Goal: Task Accomplishment & Management: Complete application form

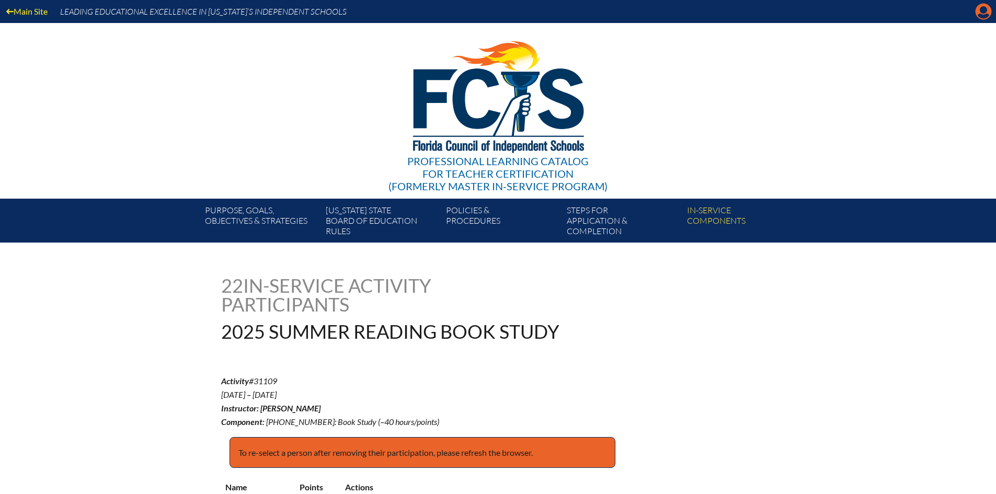
click at [978, 10] on icon at bounding box center [983, 12] width 16 height 16
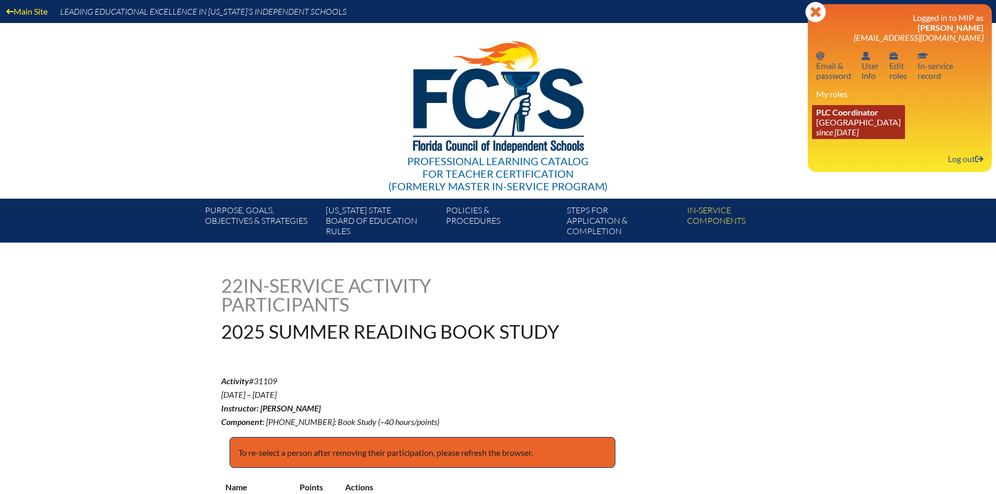
click at [865, 114] on span "PLC Coordinator" at bounding box center [847, 112] width 62 height 10
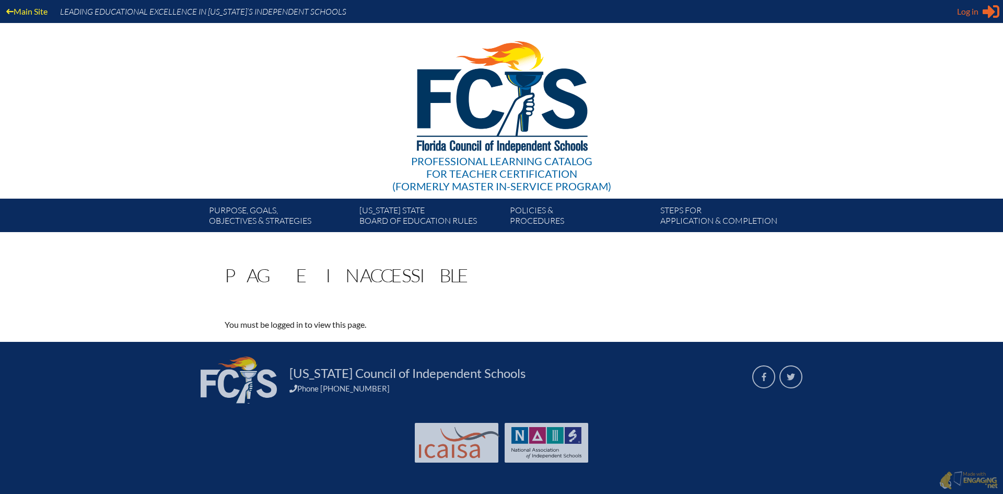
type input "[EMAIL_ADDRESS][DOMAIN_NAME]"
click at [986, 7] on icon "Sign in or register" at bounding box center [991, 11] width 17 height 17
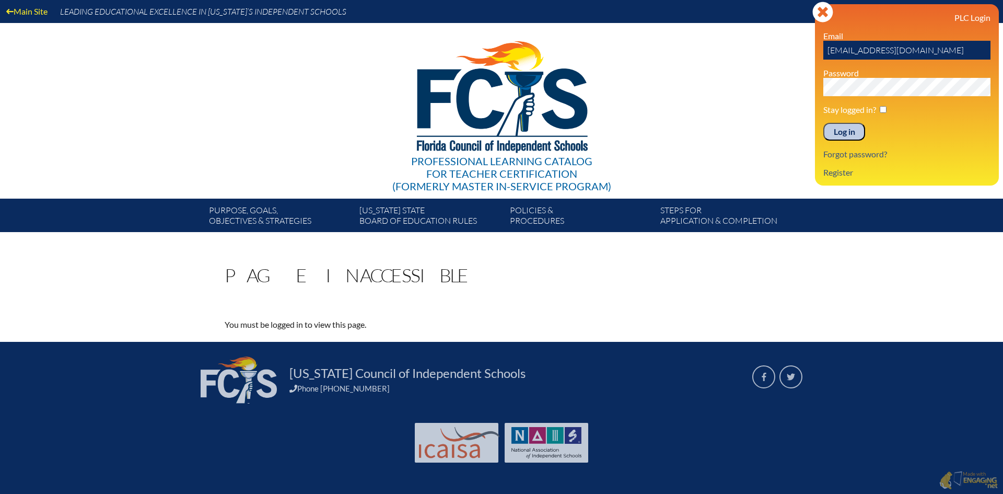
click at [854, 126] on input "Log in" at bounding box center [845, 132] width 42 height 18
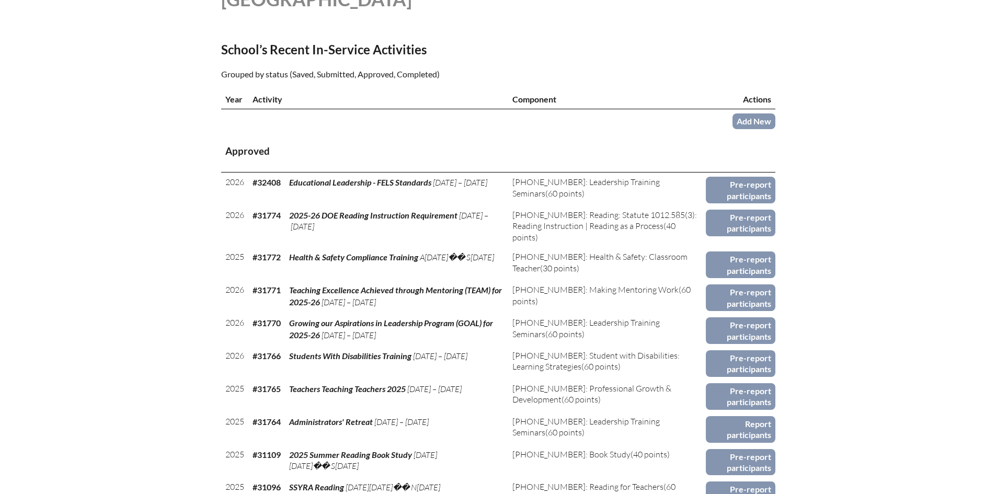
scroll to position [366, 0]
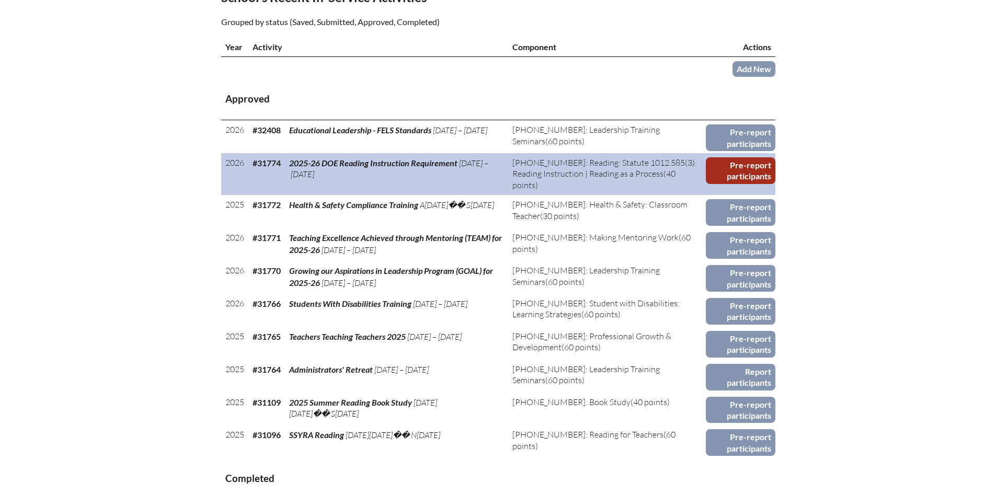
click at [758, 160] on link "Pre-report participants" at bounding box center [741, 170] width 70 height 27
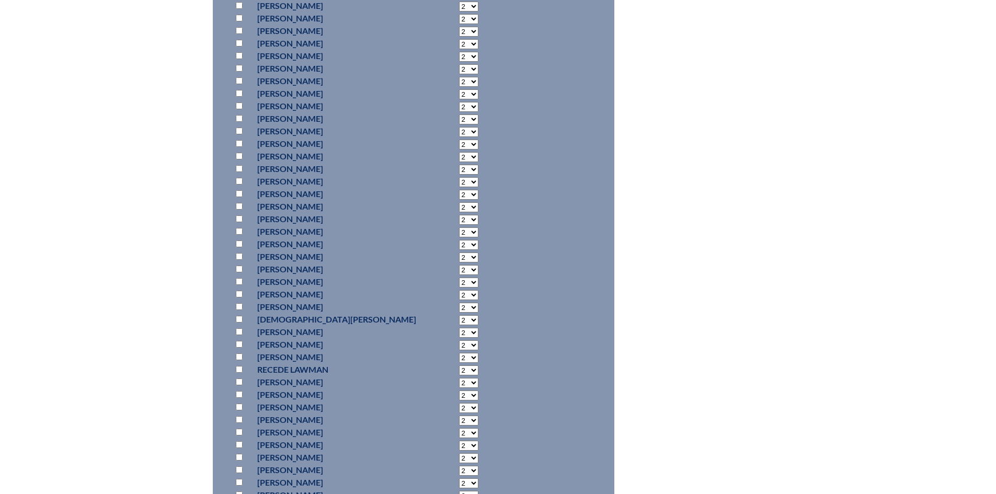
scroll to position [3554, 0]
click at [239, 349] on input "checkbox" at bounding box center [239, 352] width 7 height 7
checkbox input "true"
select select "20"
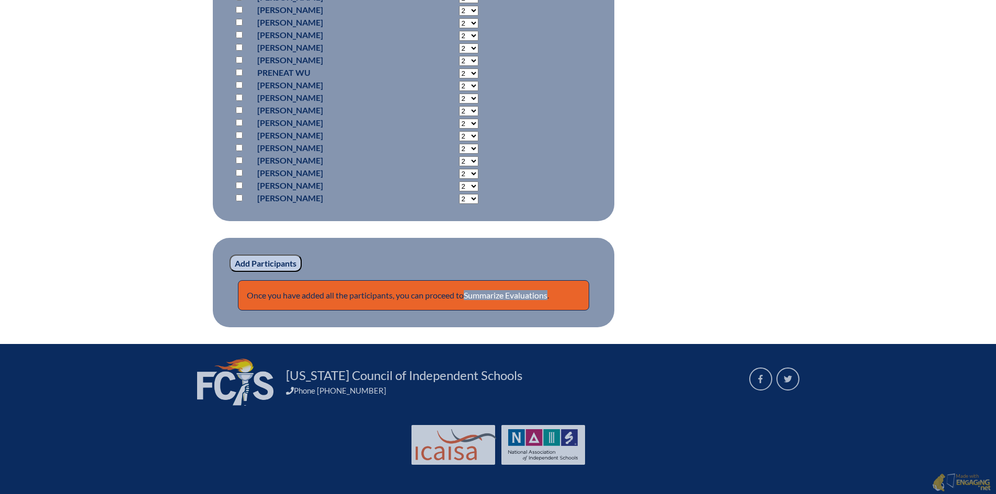
click at [251, 259] on input "Add Participants" at bounding box center [265, 264] width 72 height 18
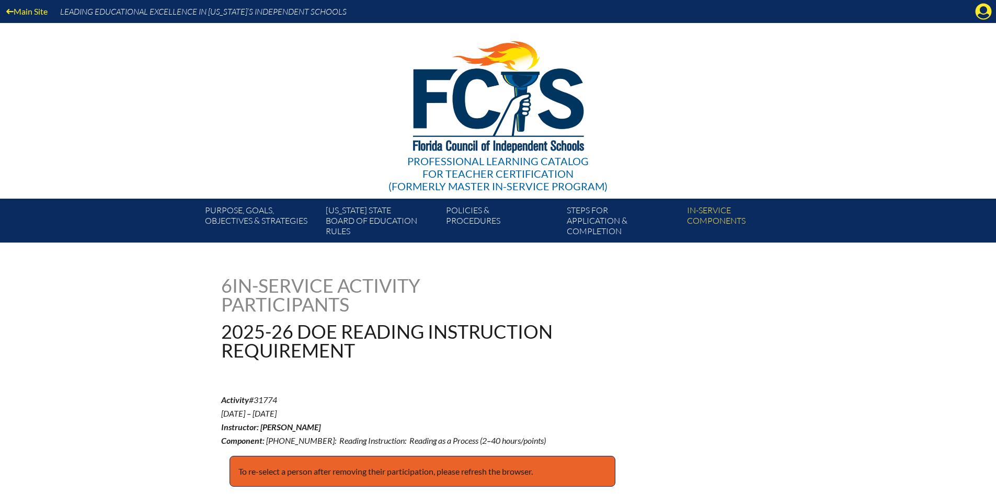
drag, startPoint x: 980, startPoint y: 8, endPoint x: 968, endPoint y: 18, distance: 15.2
click at [982, 8] on icon "Manage account" at bounding box center [983, 11] width 17 height 17
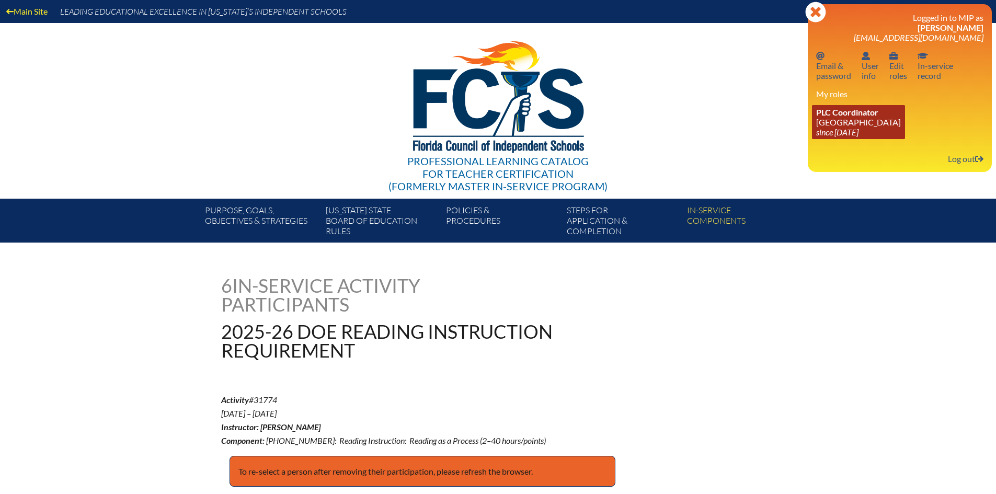
click at [855, 124] on link "PLC Coordinator Pine Crest School since 2016 Aug 15" at bounding box center [858, 122] width 93 height 34
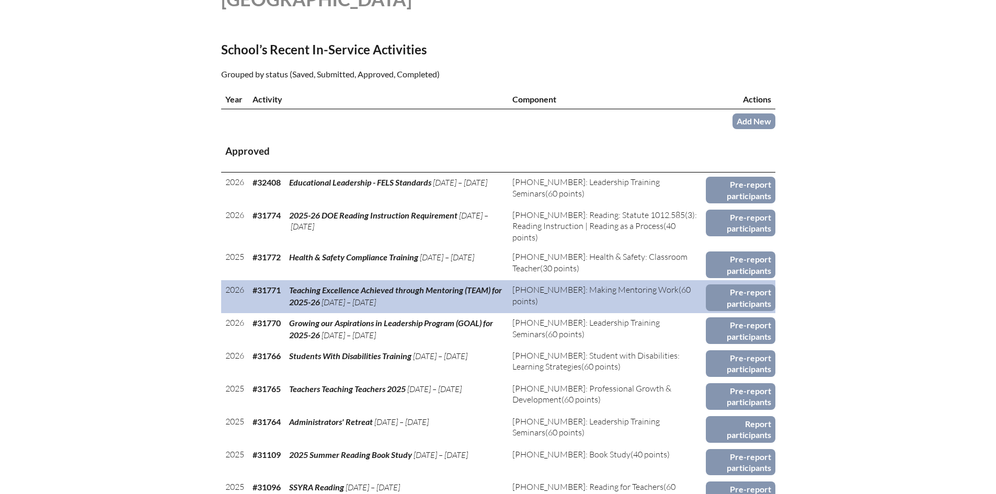
scroll to position [366, 0]
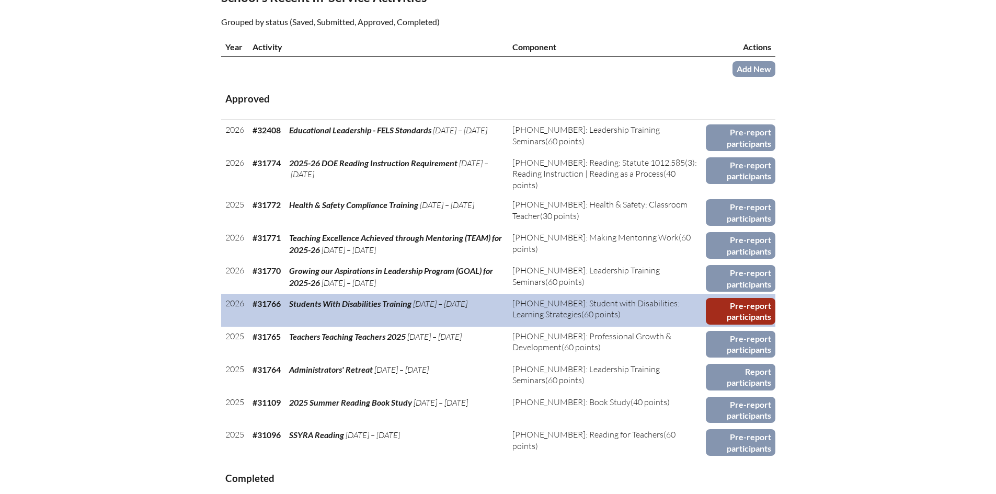
click at [766, 304] on link "Pre-report participants" at bounding box center [741, 311] width 70 height 27
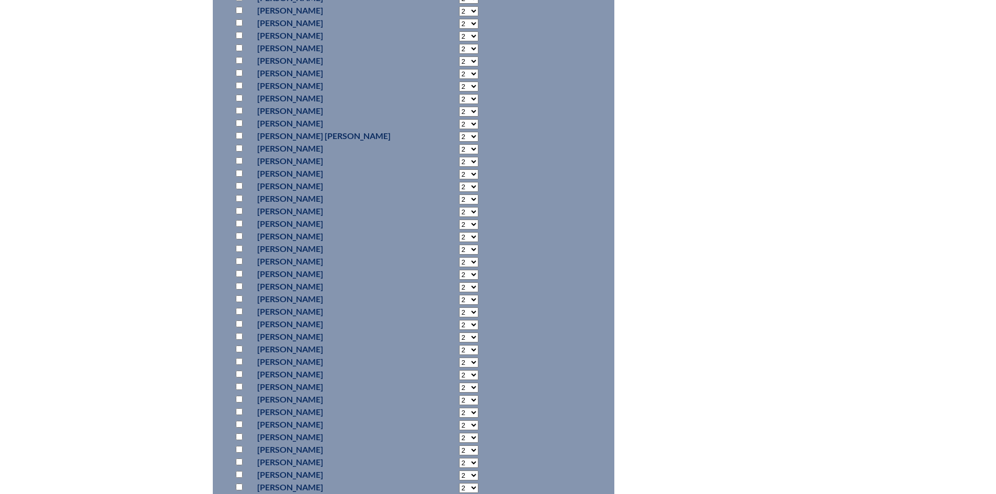
scroll to position [3240, 0]
click at [234, 276] on p at bounding box center [241, 269] width 15 height 13
click at [240, 273] on input "checkbox" at bounding box center [239, 269] width 7 height 7
checkbox input "true"
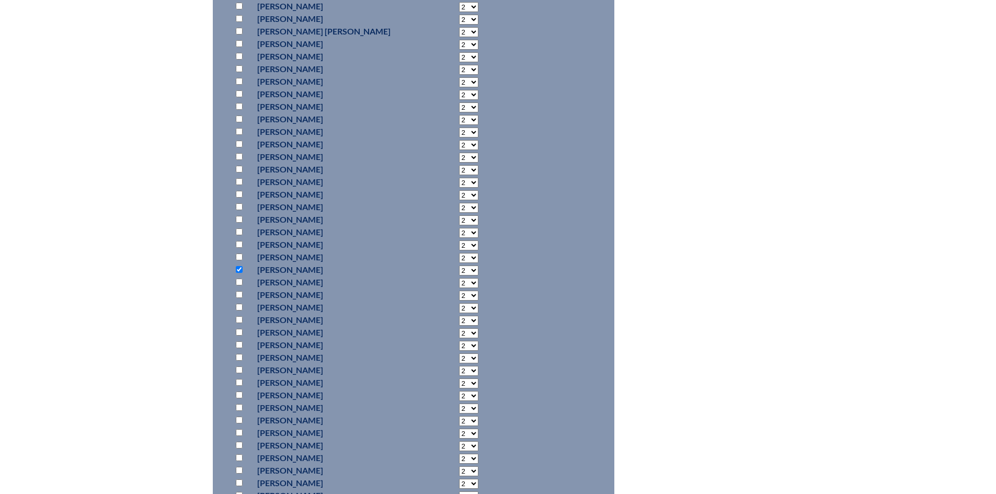
select select "20"
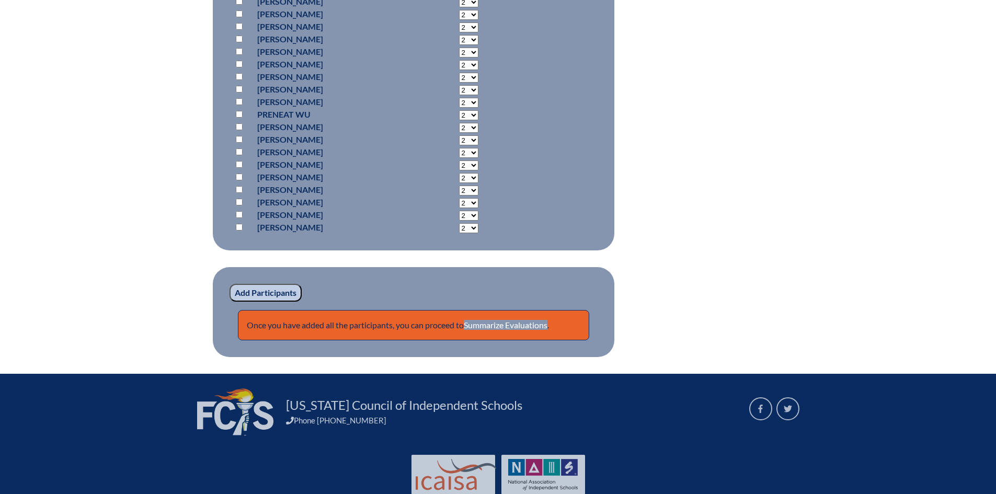
scroll to position [7132, 0]
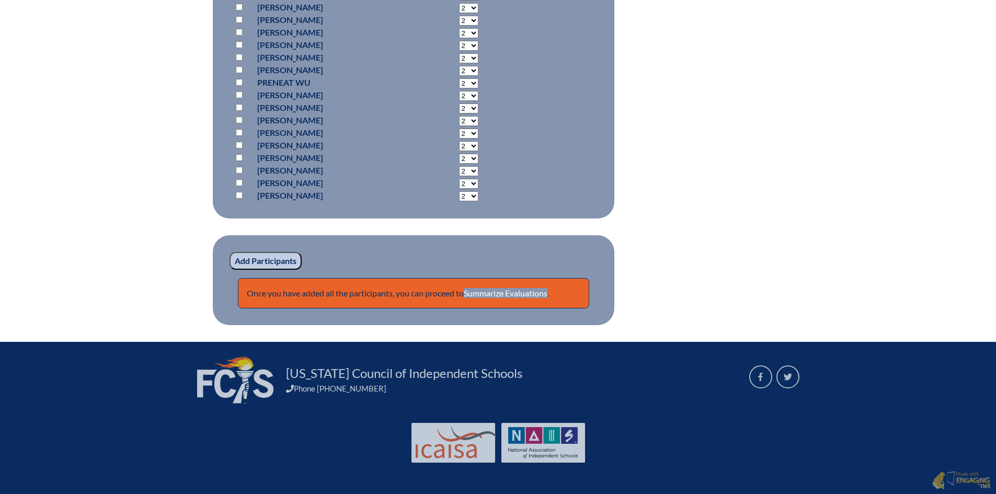
click at [264, 257] on input "Add Participants" at bounding box center [265, 261] width 72 height 18
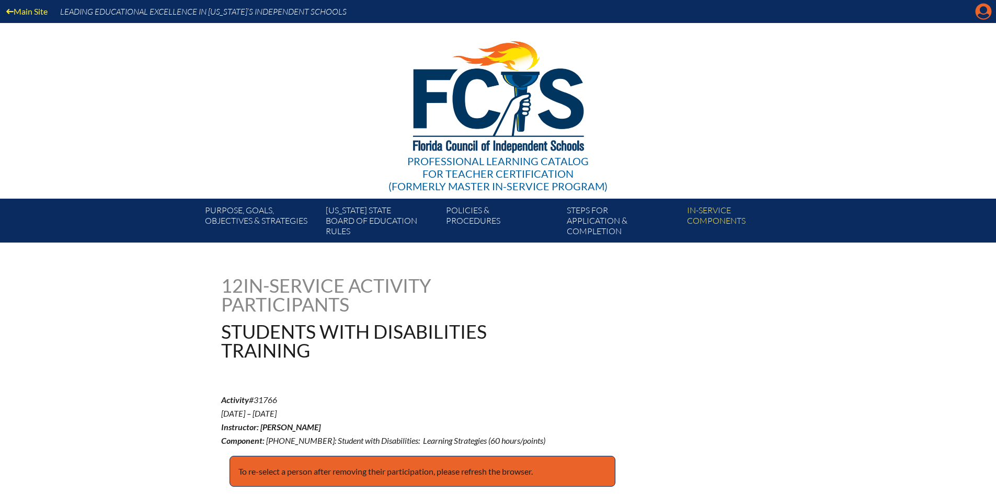
click at [983, 10] on icon "Manage account" at bounding box center [983, 11] width 17 height 17
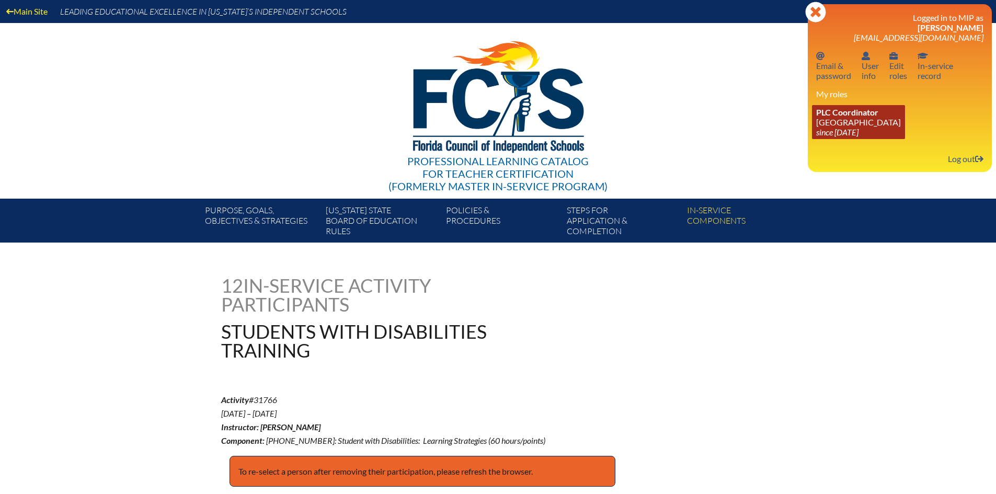
click at [858, 129] on icon "since [DATE]" at bounding box center [837, 132] width 42 height 10
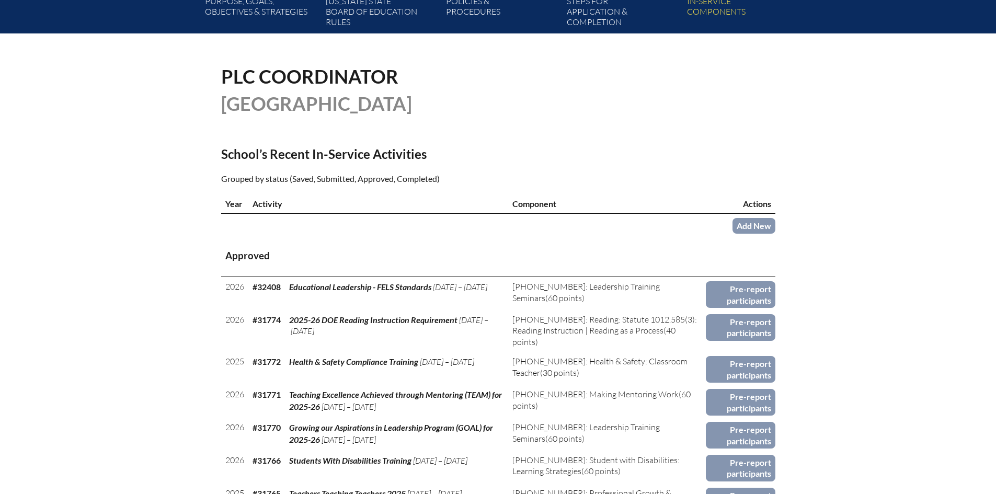
scroll to position [418, 0]
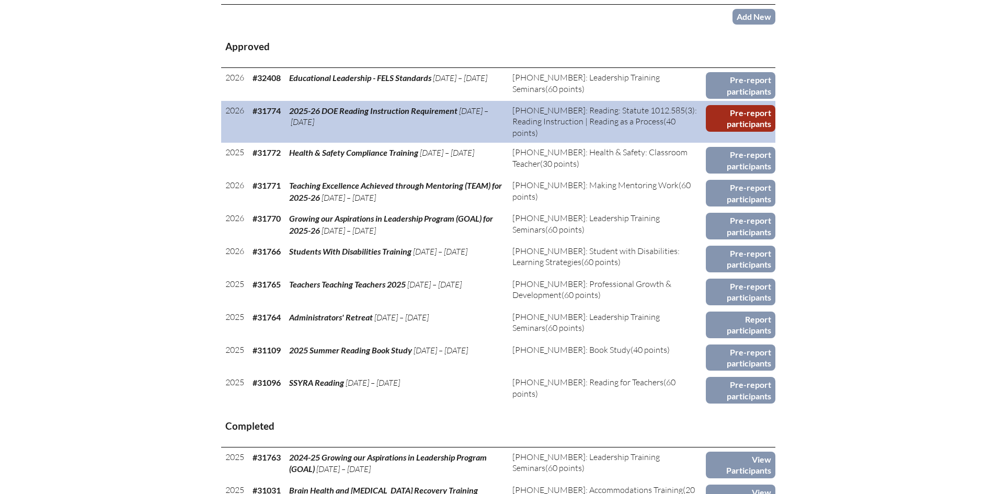
click at [735, 114] on link "Pre-report participants" at bounding box center [741, 118] width 70 height 27
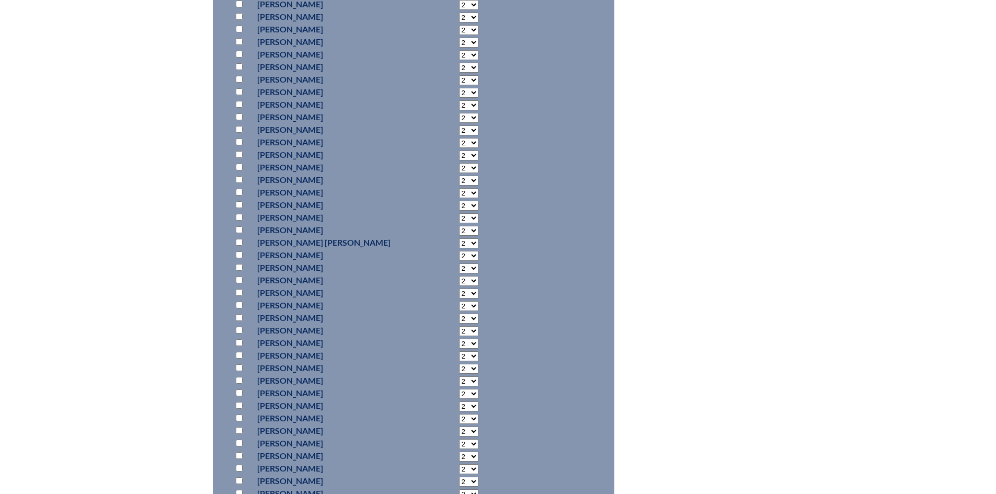
scroll to position [3240, 0]
click at [240, 219] on input "checkbox" at bounding box center [239, 219] width 7 height 7
checkbox input "true"
select select "10"
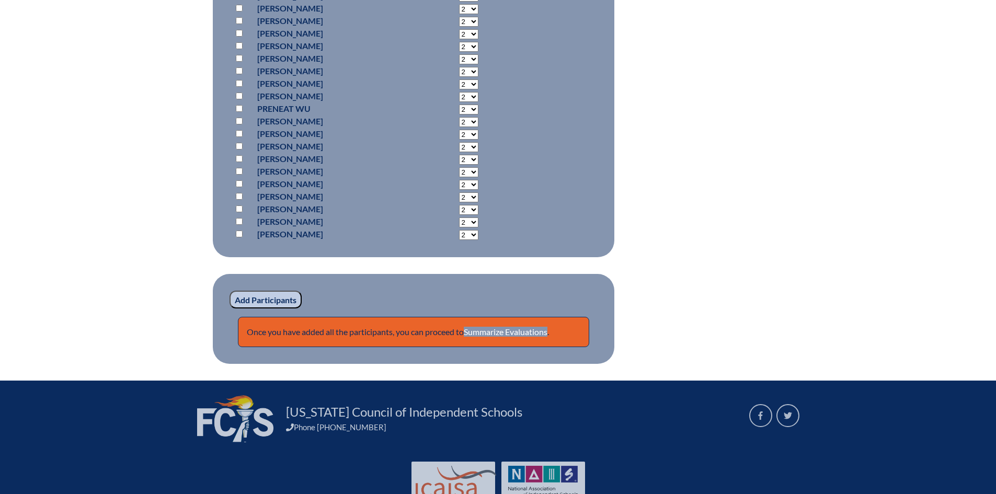
scroll to position [7088, 0]
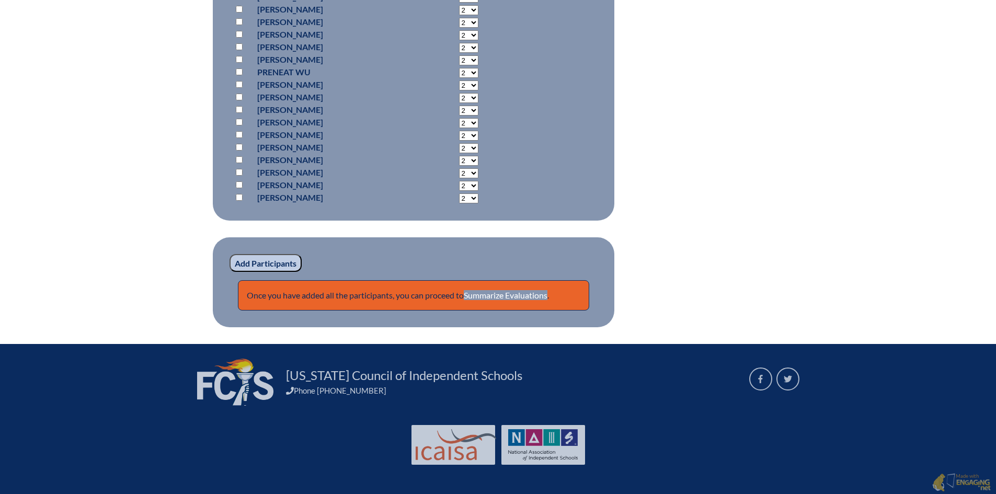
click at [269, 258] on input "Add Participants" at bounding box center [265, 263] width 72 height 18
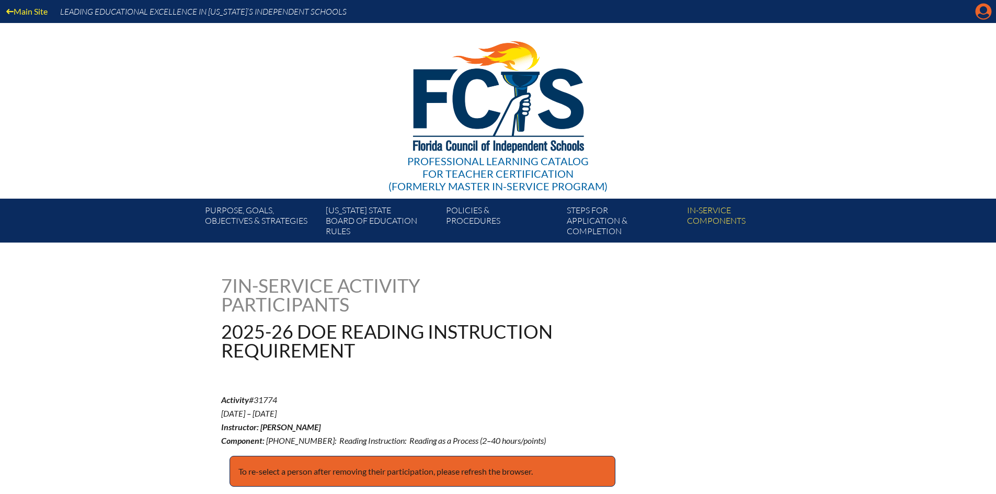
click at [982, 7] on icon "Manage account" at bounding box center [983, 11] width 17 height 17
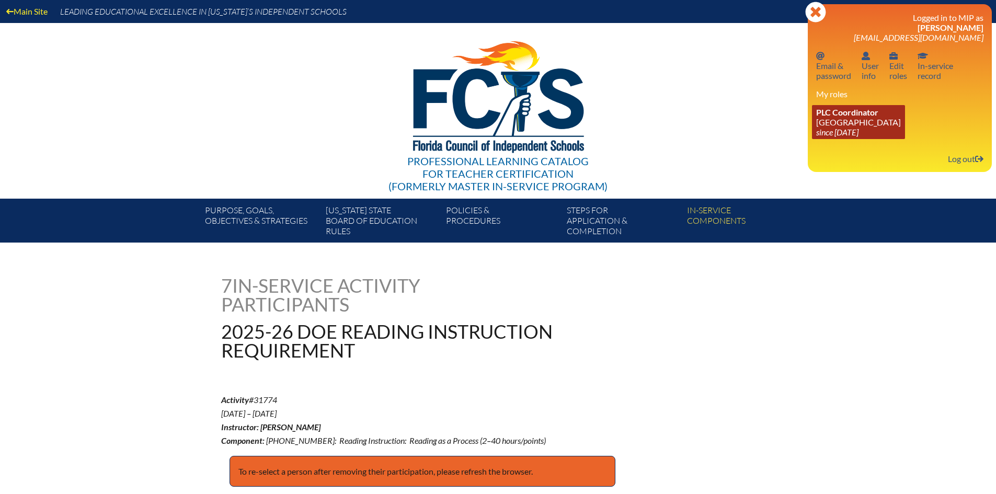
click at [841, 120] on link "PLC Coordinator Pine Crest School since 2016 Aug 15" at bounding box center [858, 122] width 93 height 34
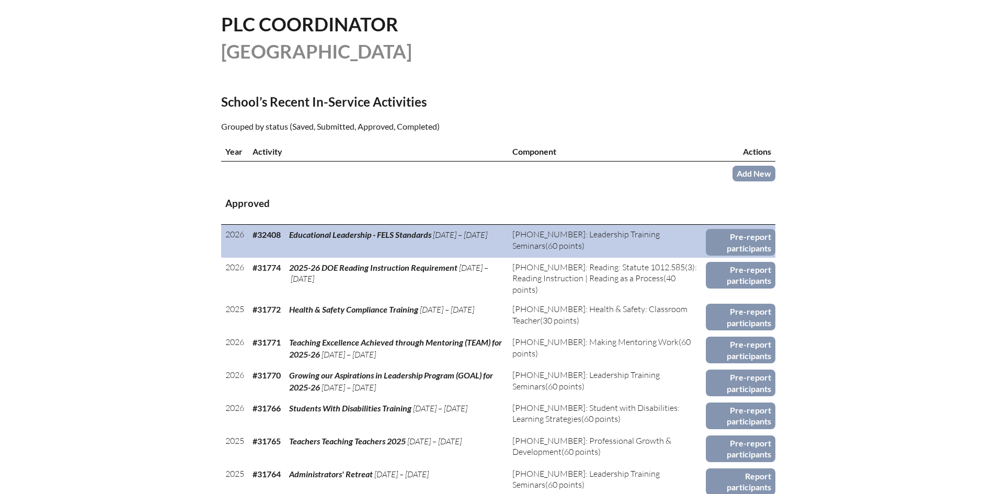
scroll to position [366, 0]
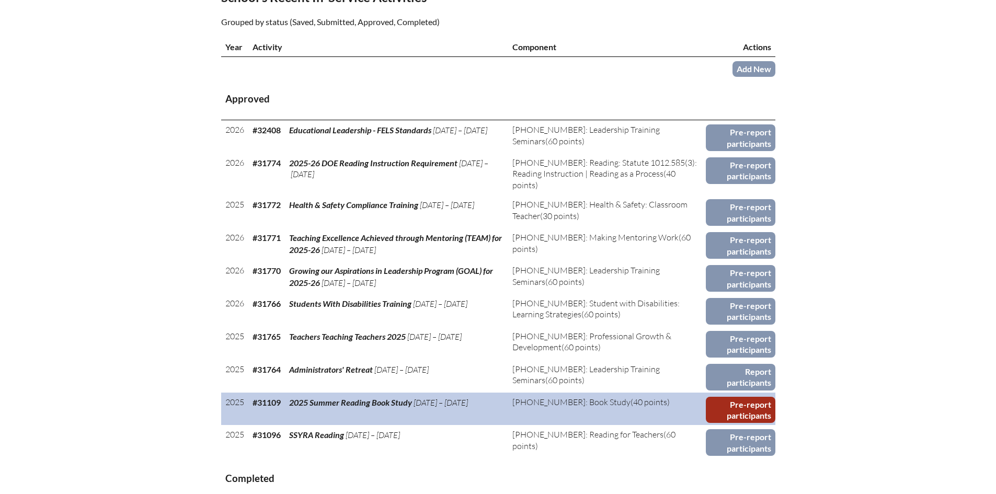
click at [748, 405] on link "Pre-report participants" at bounding box center [741, 410] width 70 height 27
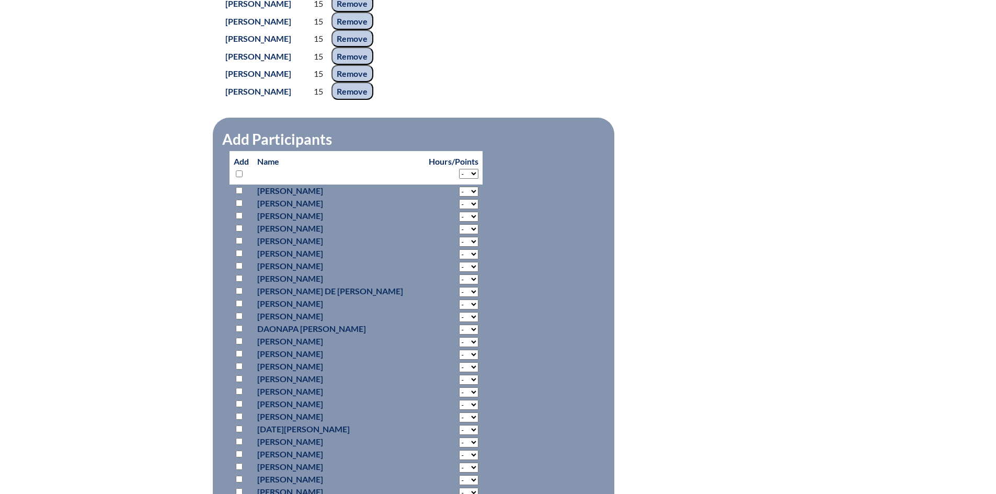
scroll to position [784, 0]
click at [459, 179] on select "- 2 3 4 5 6 7 8 9 10 11 12 13 14 15 16 17 18" at bounding box center [468, 174] width 19 height 10
select select "15"
click at [459, 179] on select "- 2 3 4 5 6 7 8 9 10 11 12 13 14 15 16 17 18" at bounding box center [468, 174] width 19 height 10
select select "15"
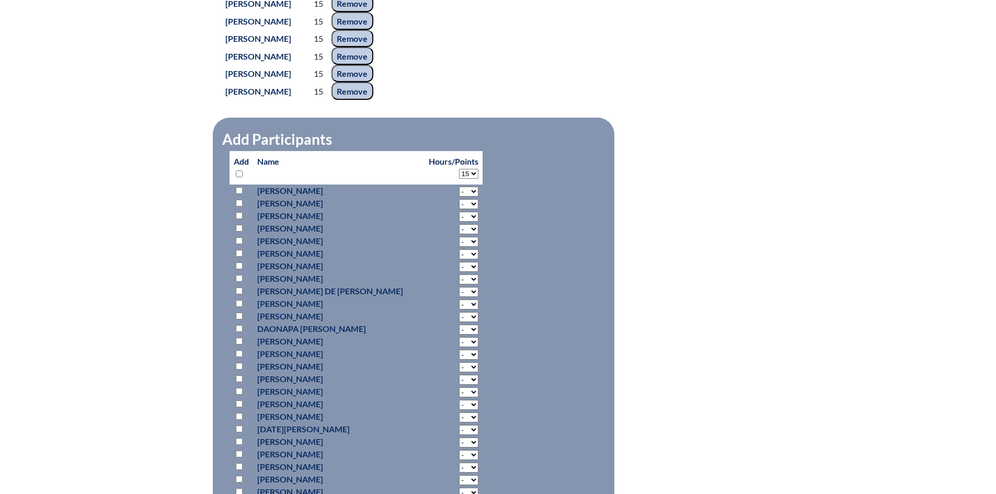
select select "15"
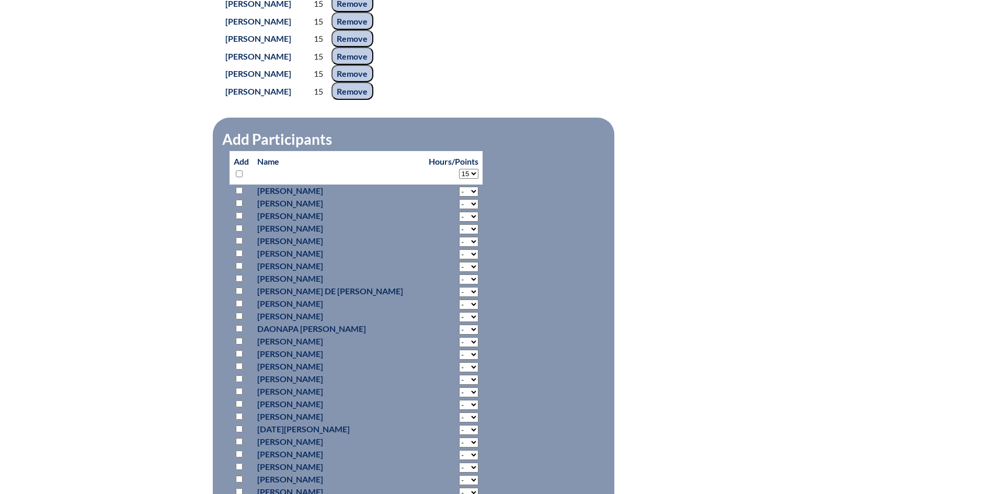
select select "15"
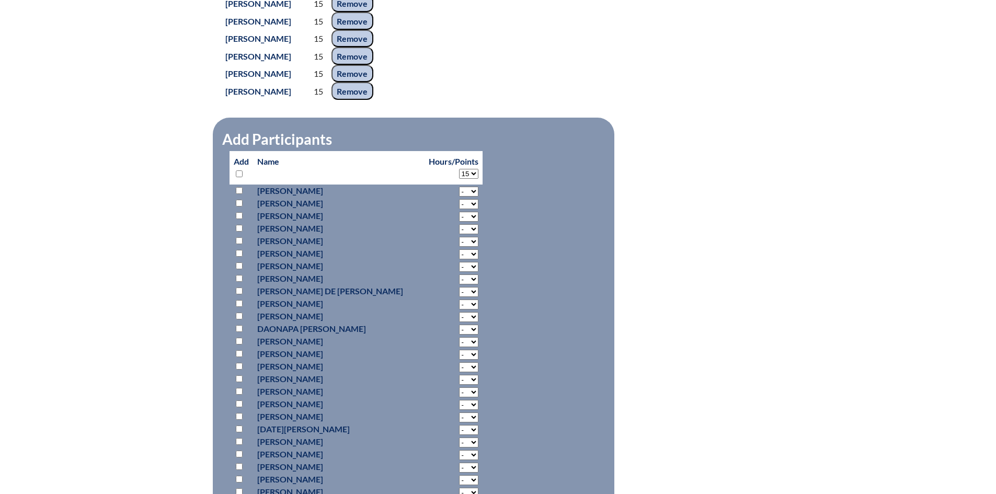
select select "15"
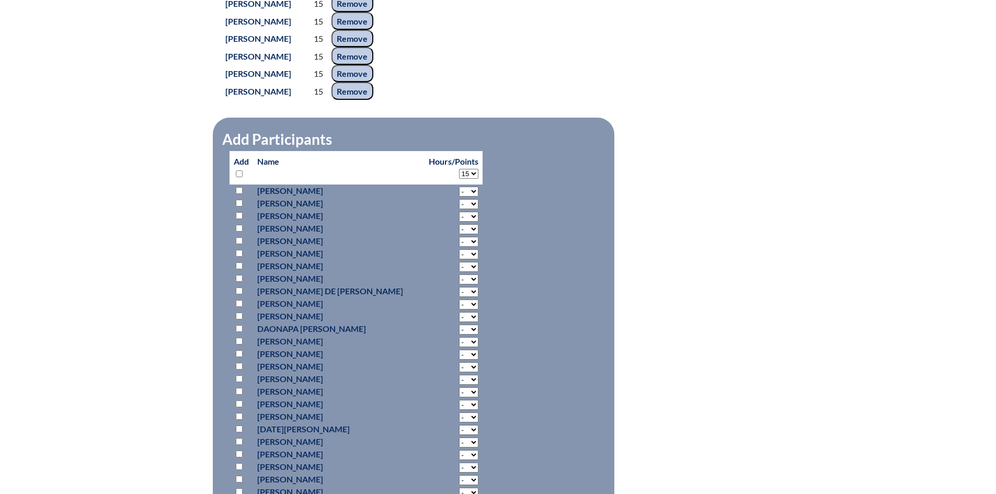
select select "15"
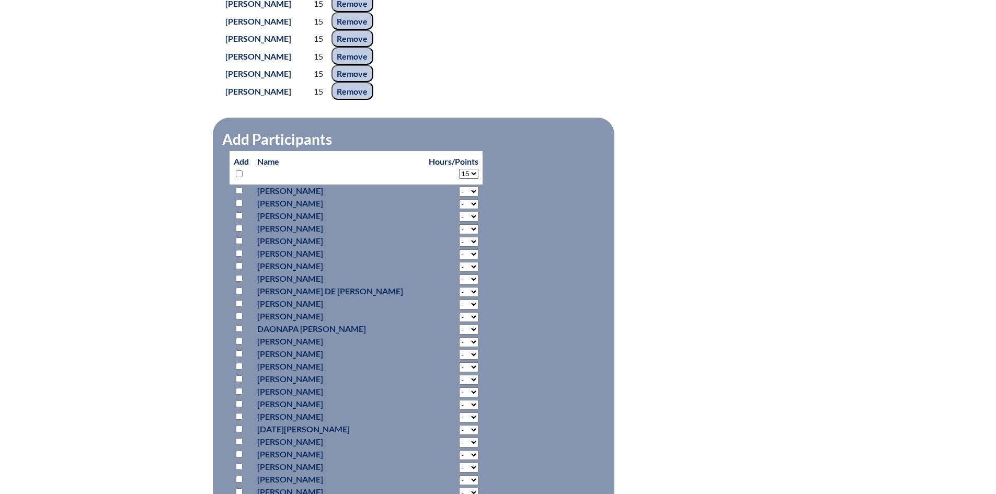
select select "15"
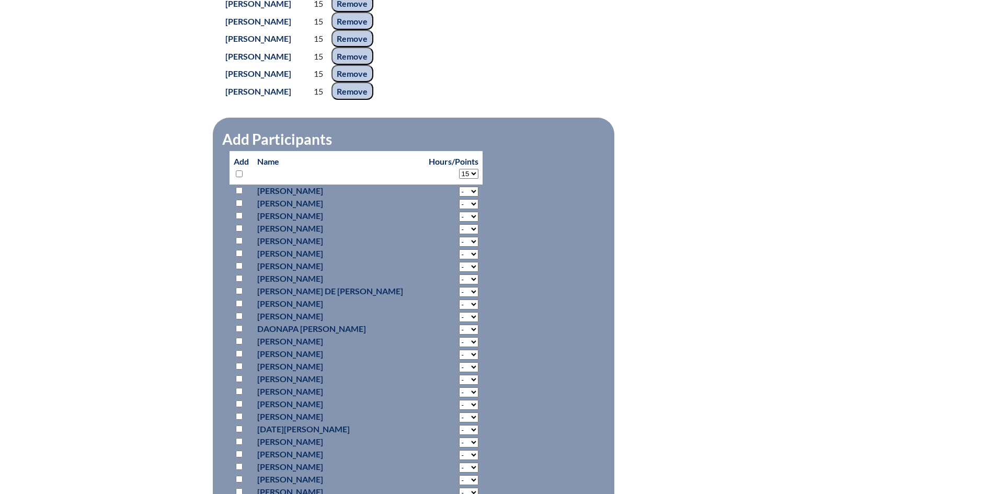
select select "15"
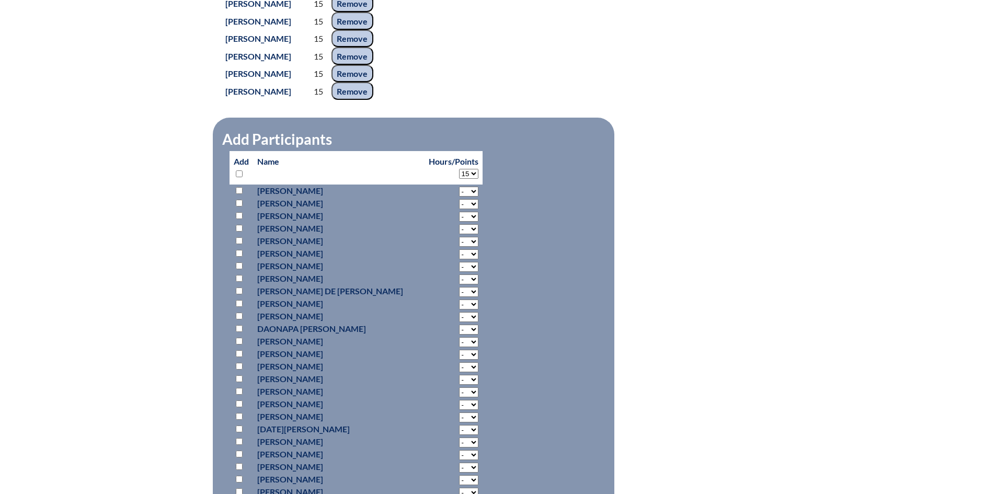
select select "15"
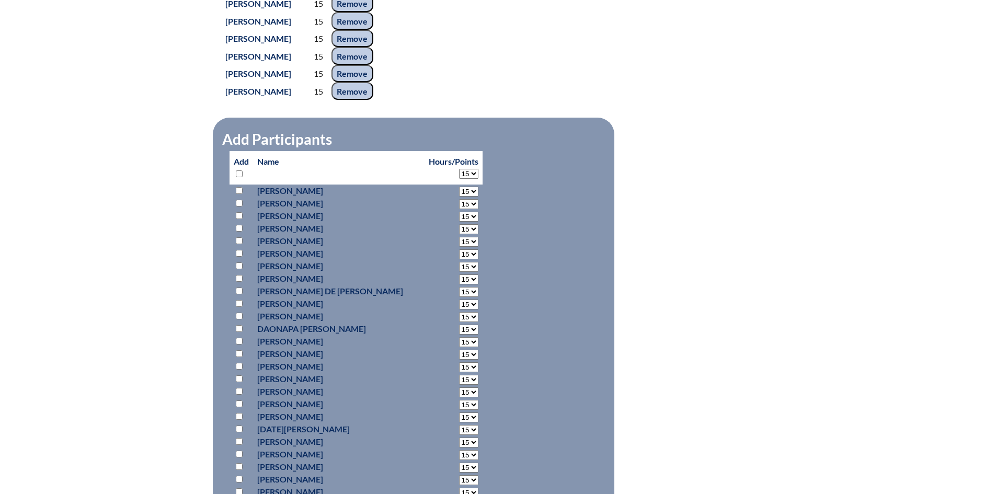
select select "15"
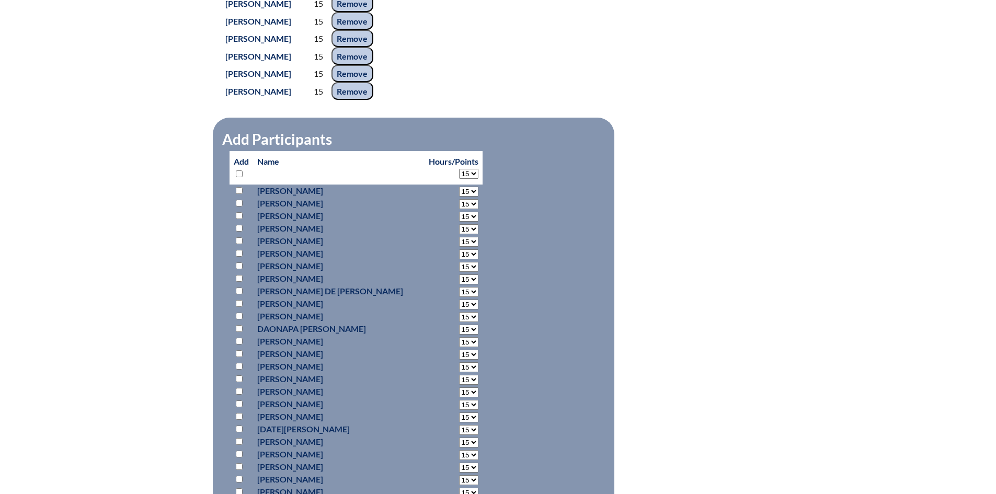
select select "15"
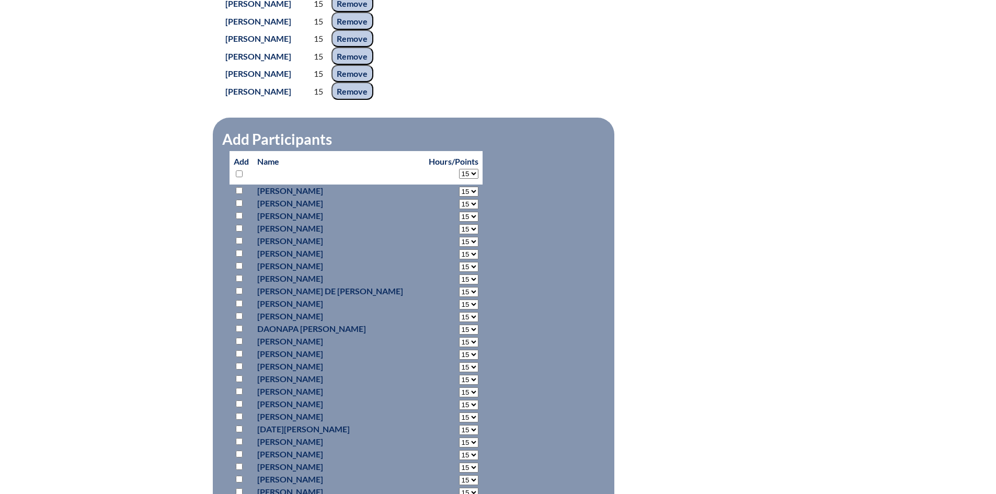
select select "15"
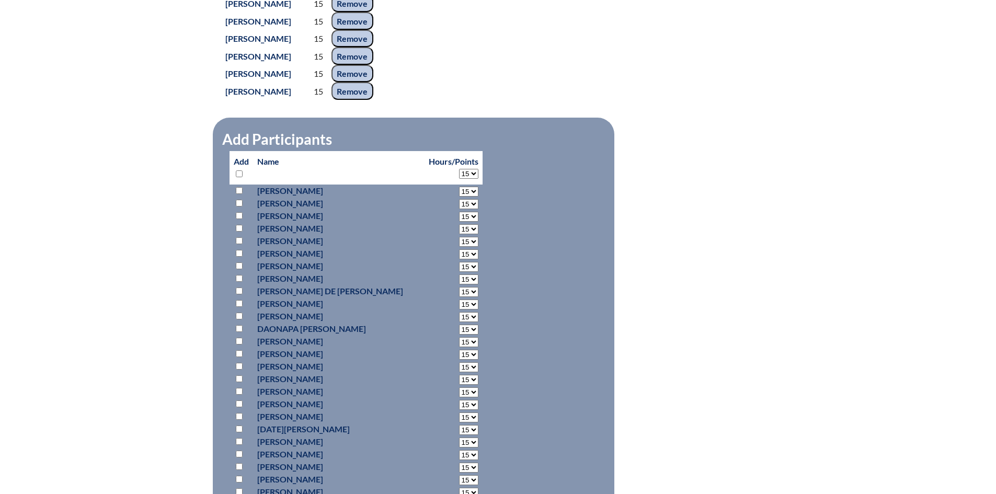
select select "15"
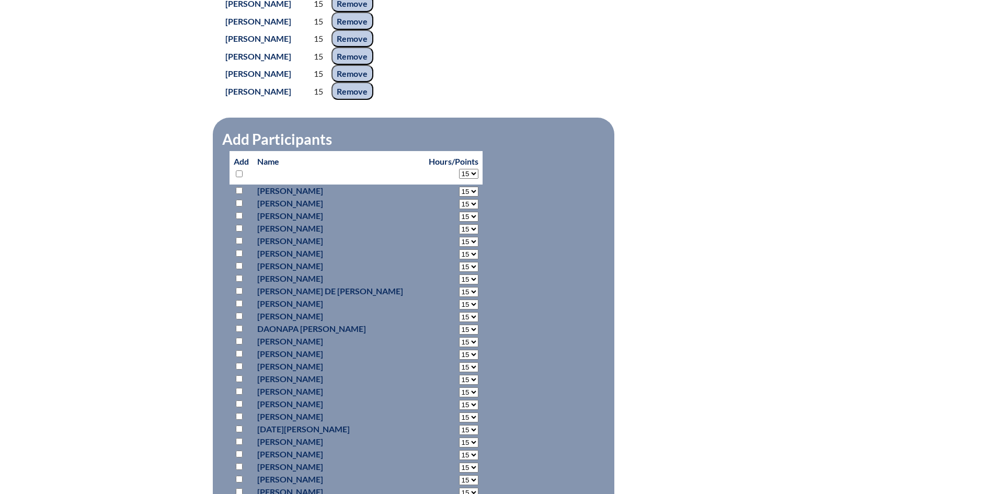
select select "15"
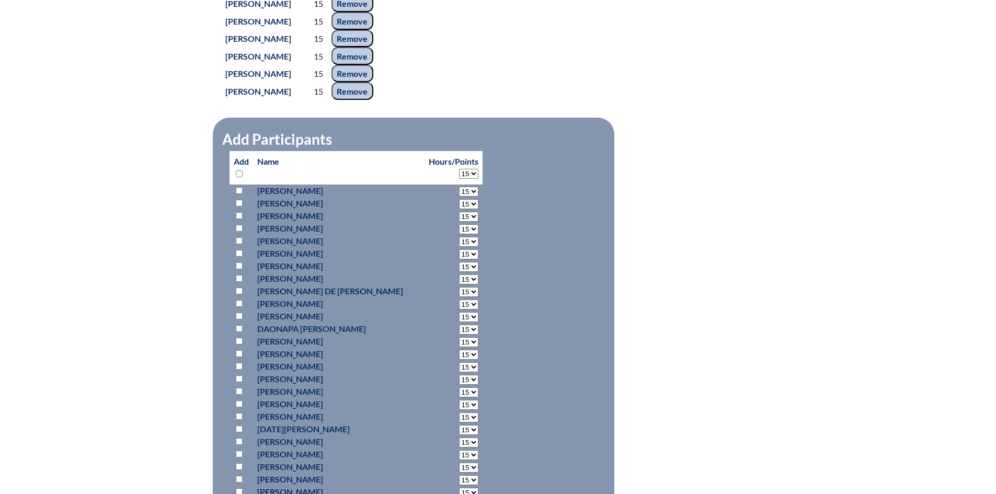
select select "15"
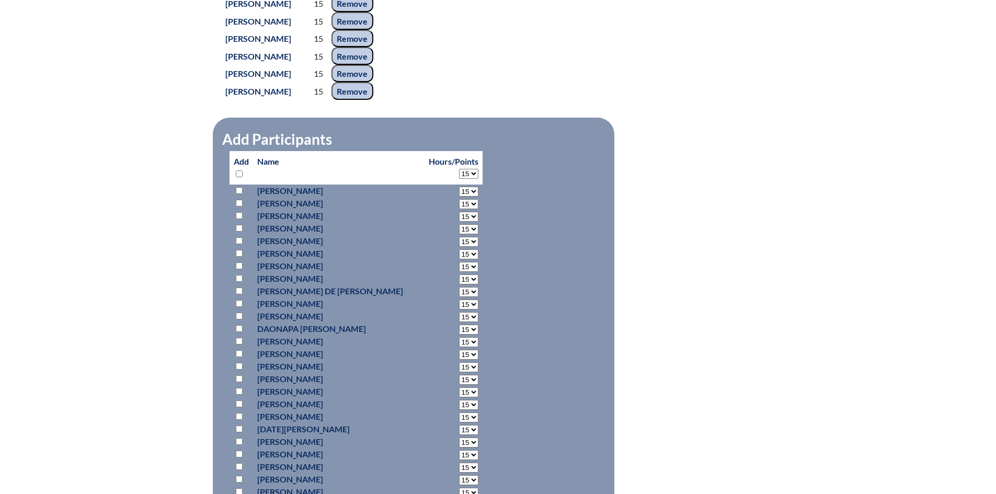
select select "15"
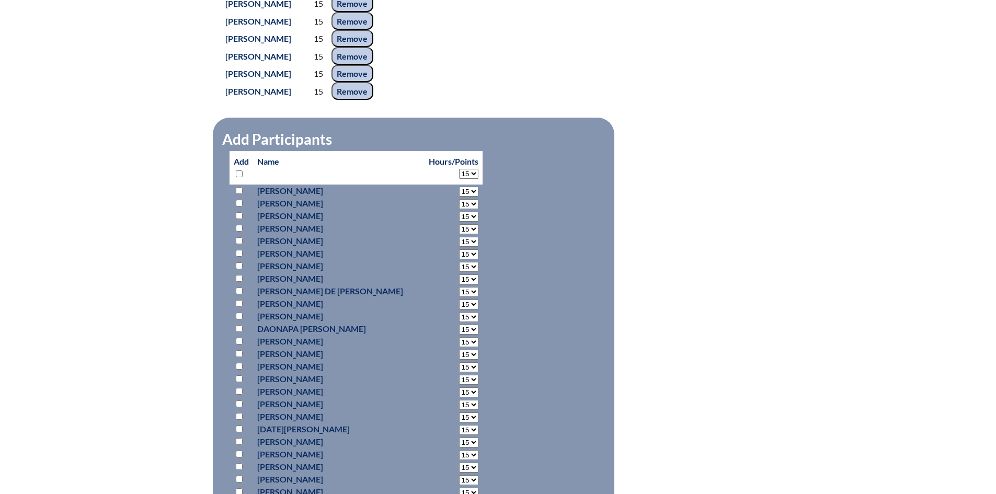
select select "15"
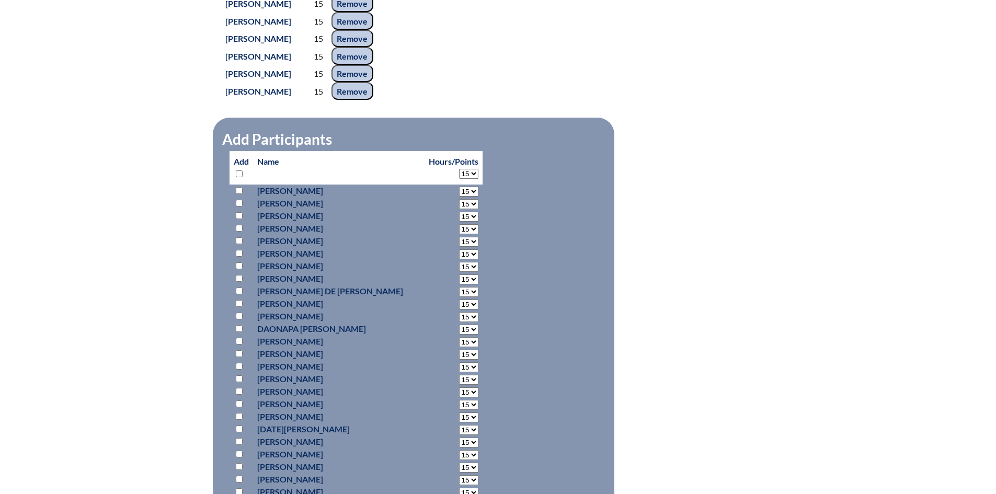
select select "15"
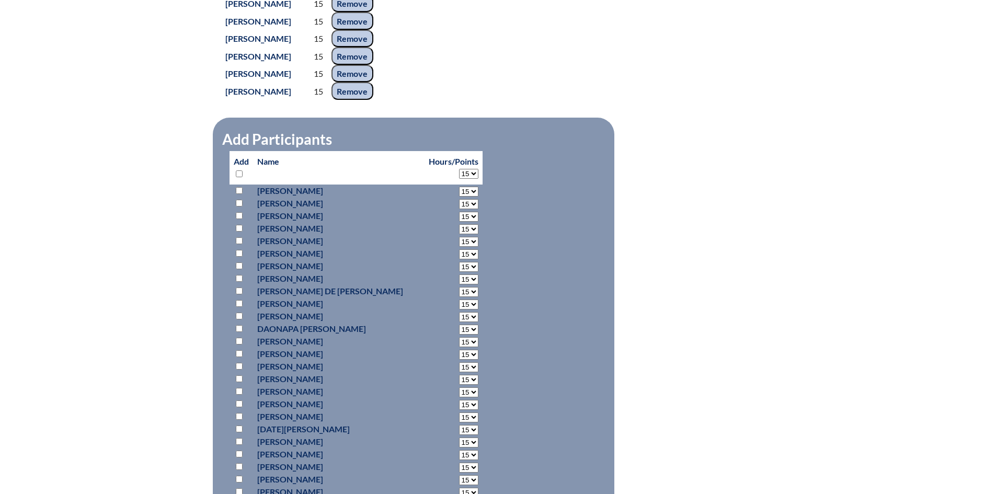
select select "15"
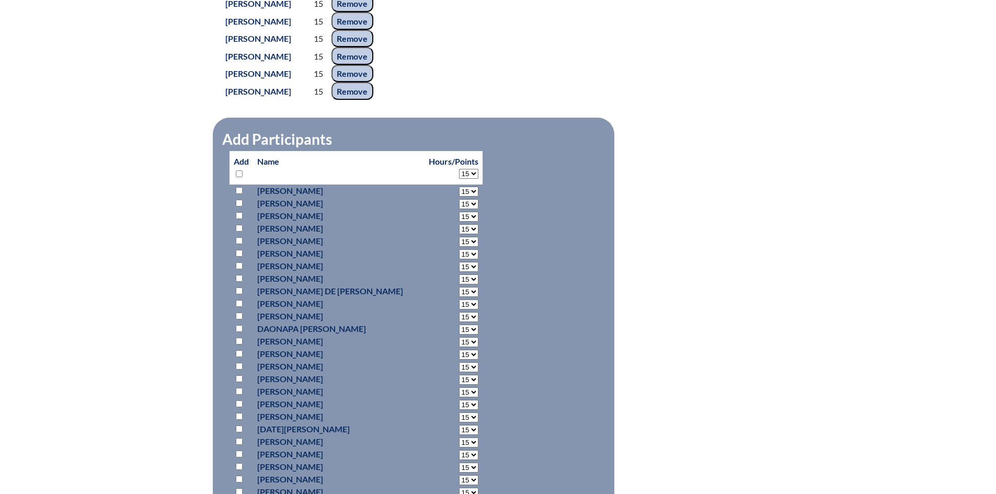
select select "15"
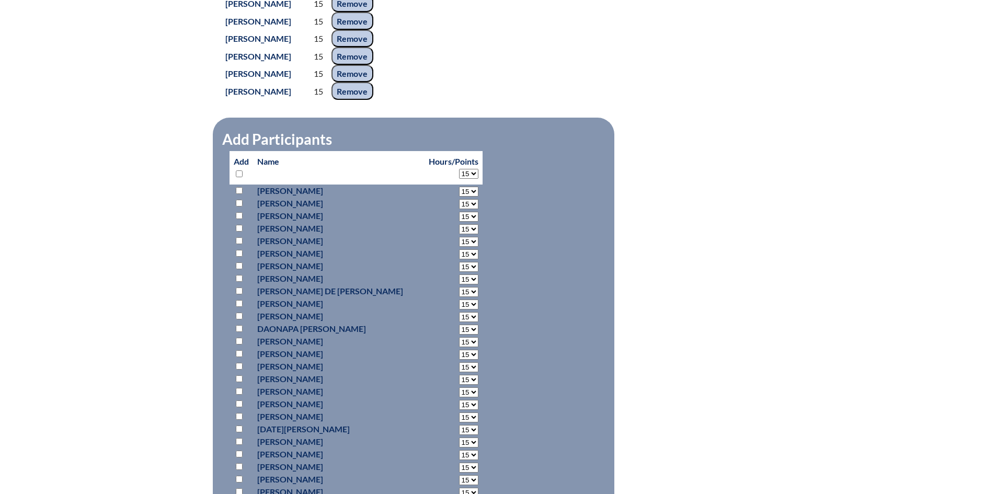
select select "15"
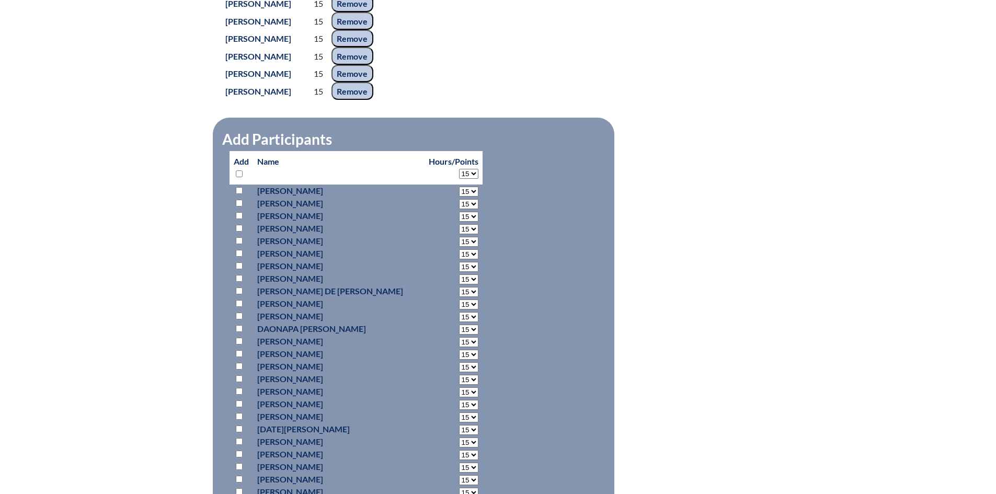
select select "15"
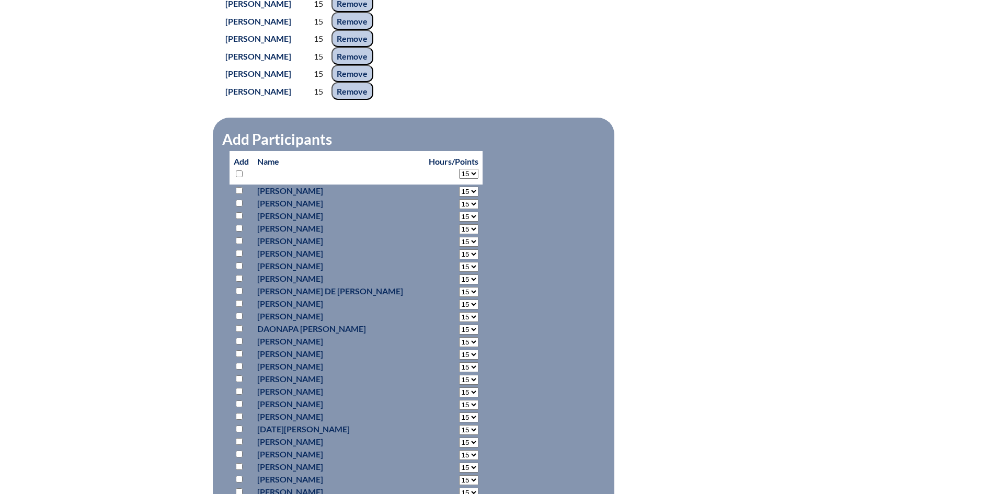
select select "15"
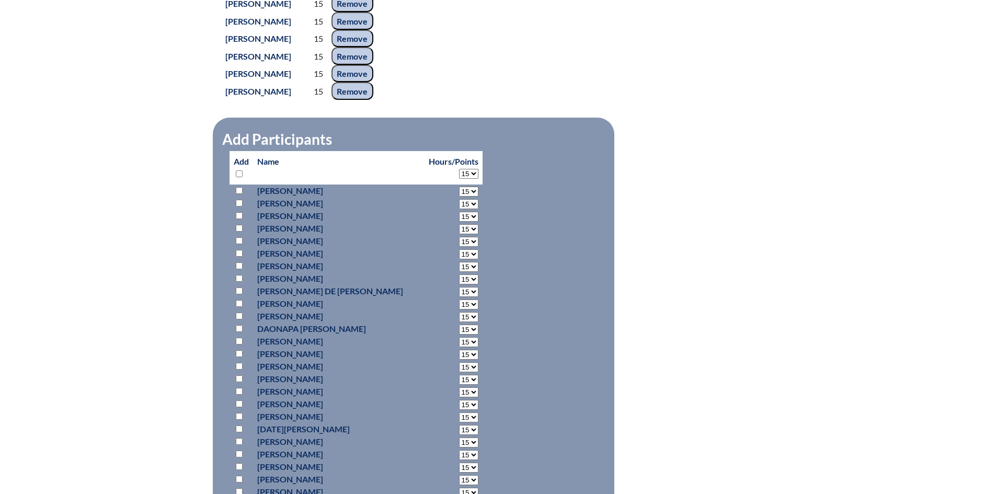
select select "15"
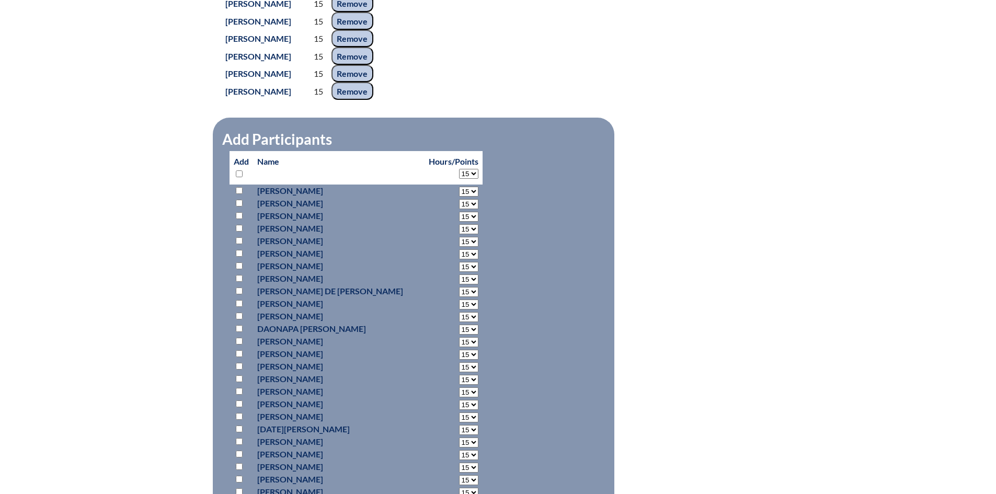
select select "15"
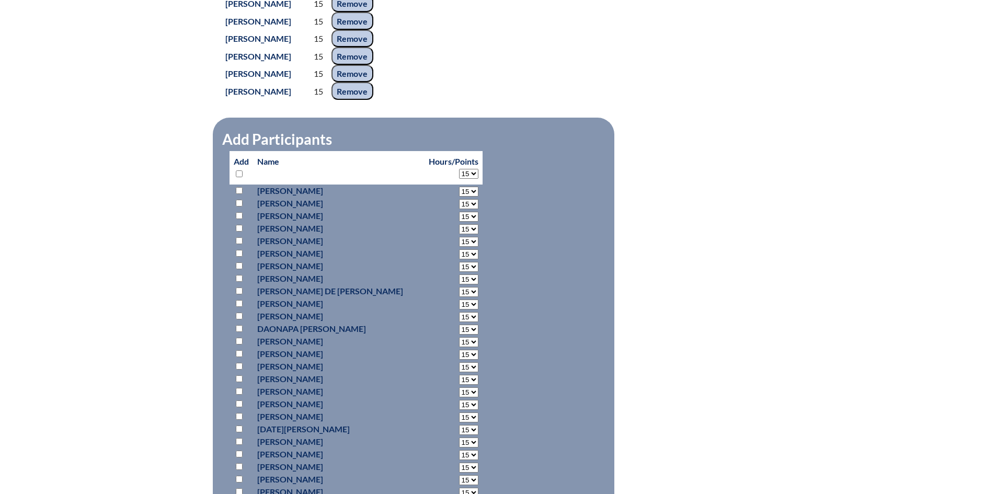
select select "15"
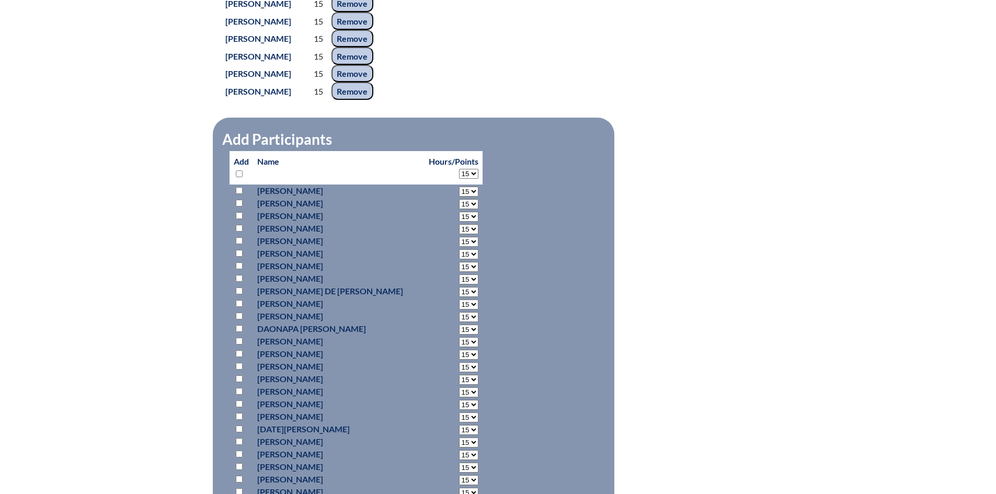
select select "15"
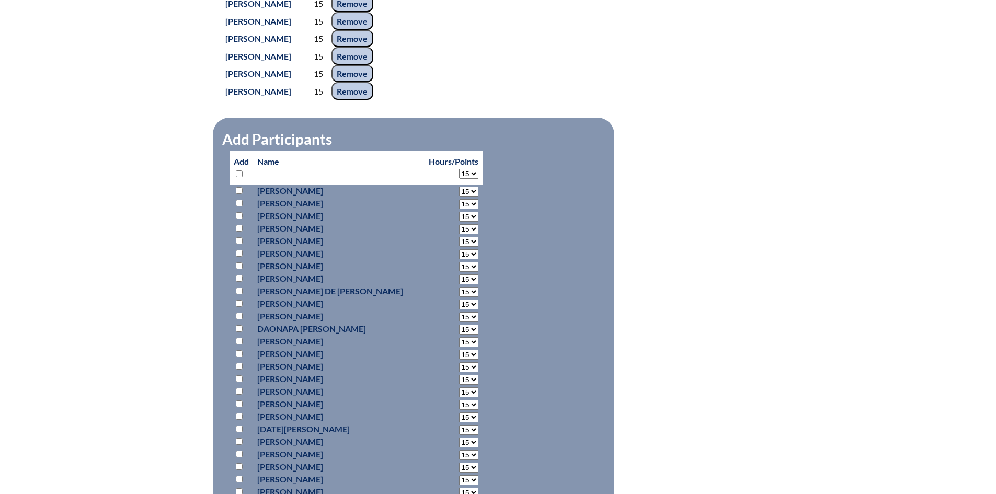
select select "15"
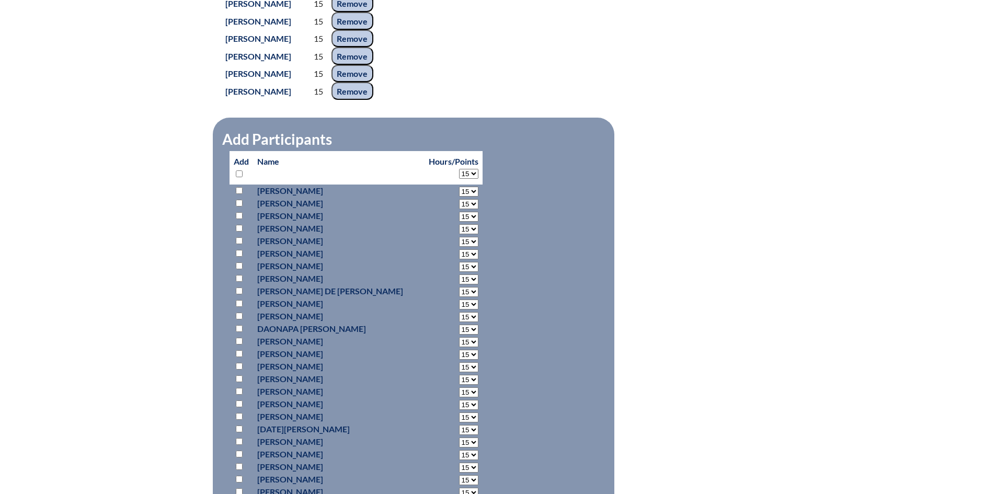
select select "15"
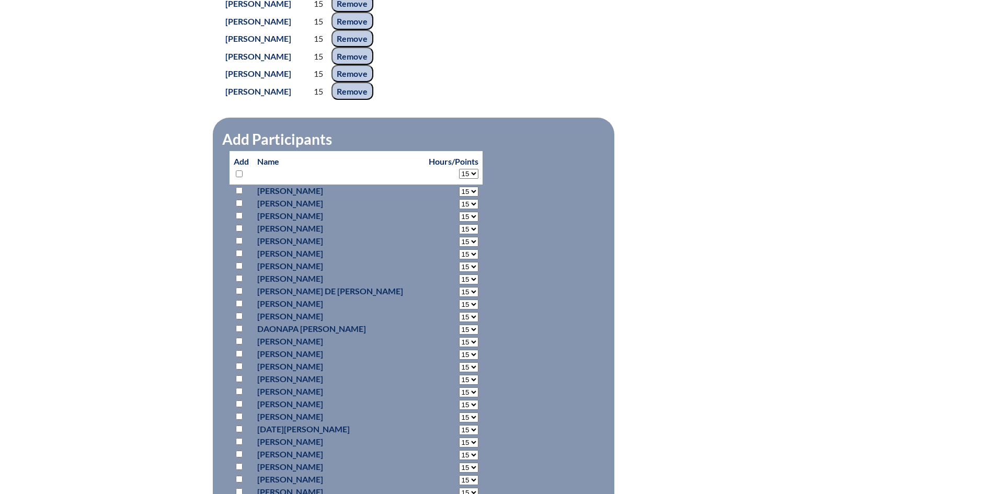
select select "15"
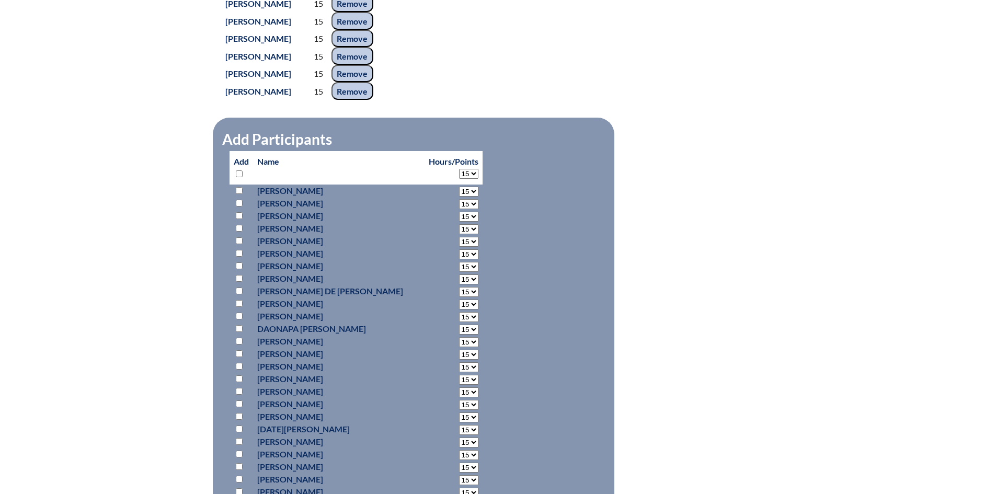
select select "15"
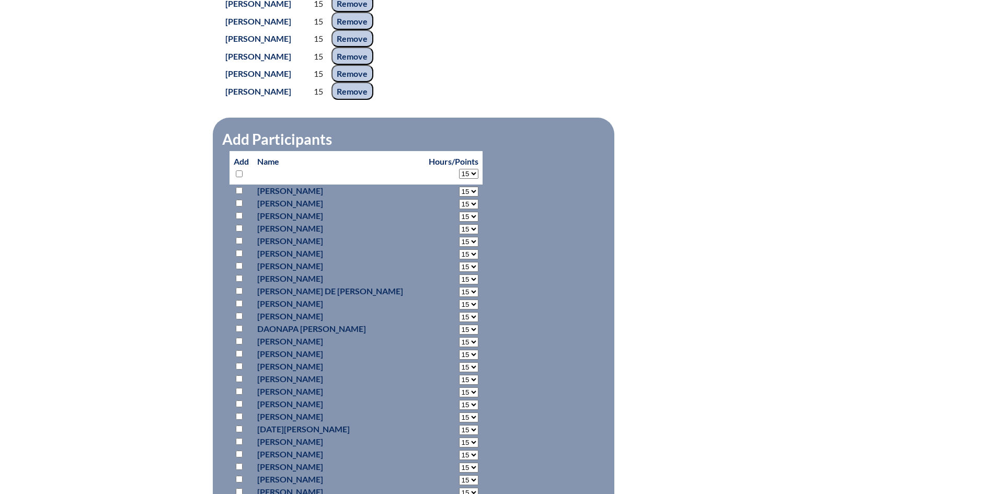
select select "15"
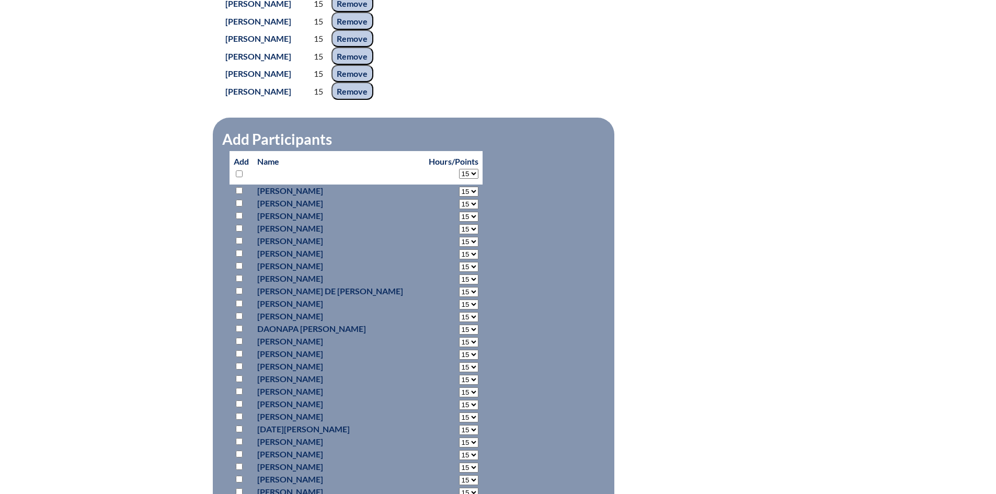
select select "15"
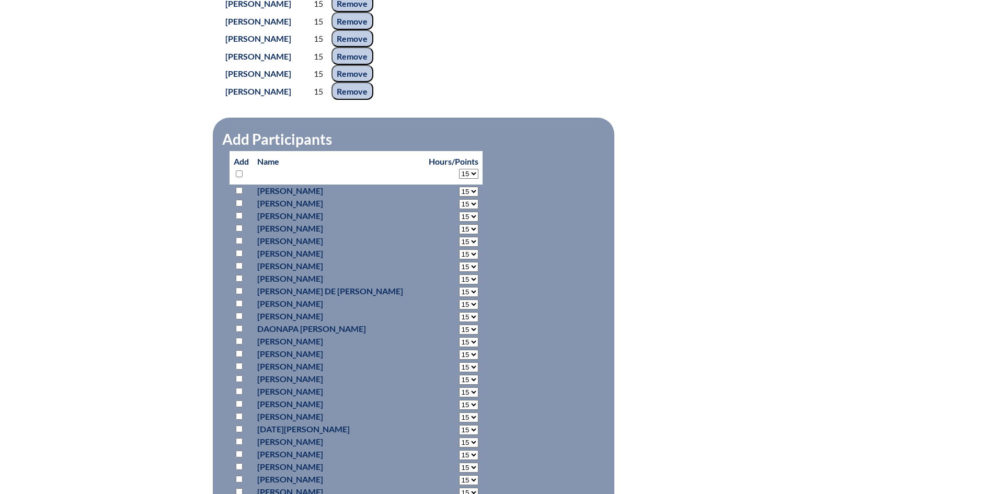
select select "15"
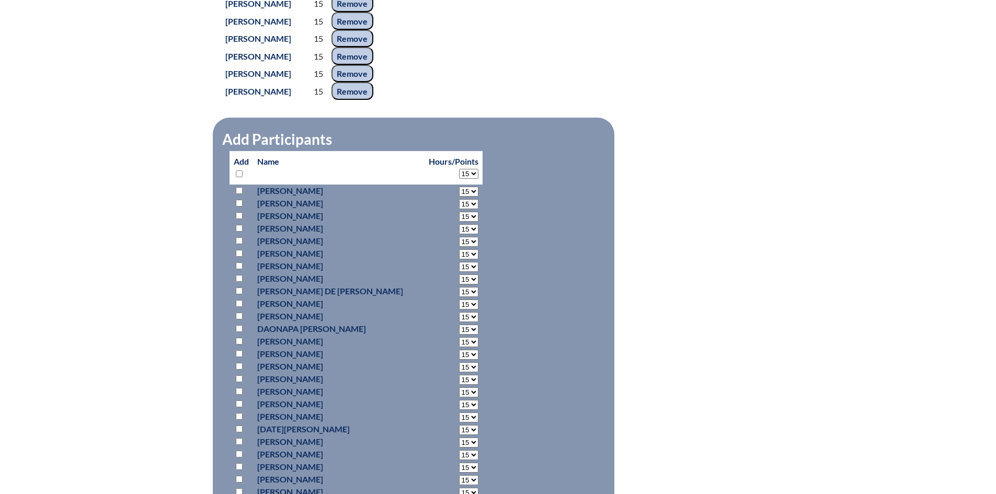
select select "15"
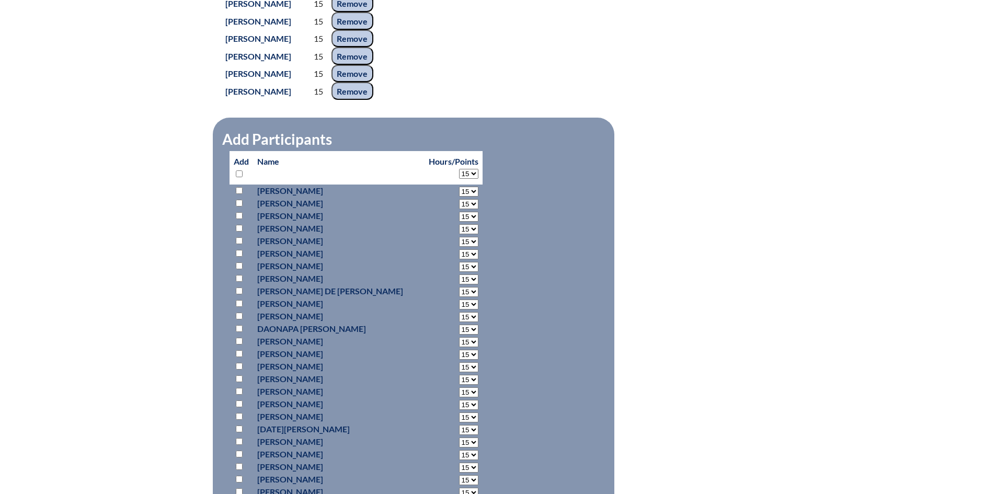
select select "15"
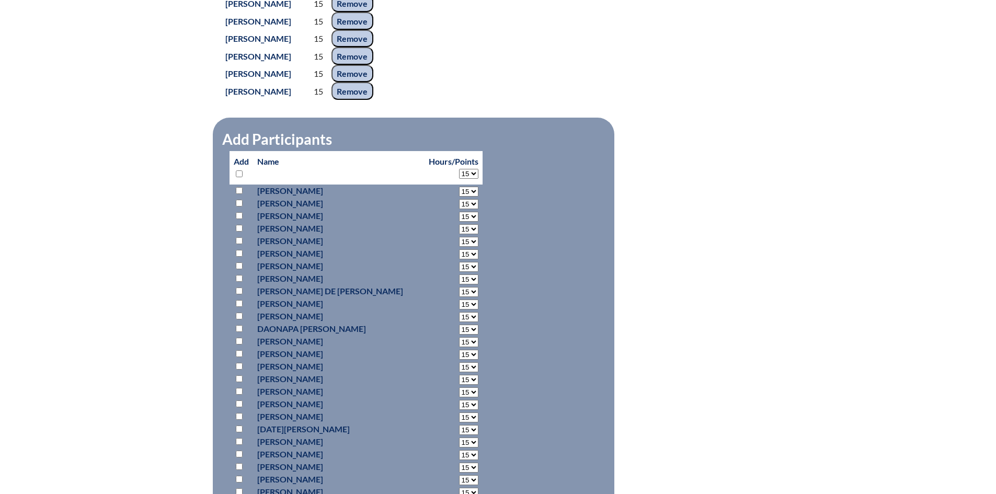
select select "15"
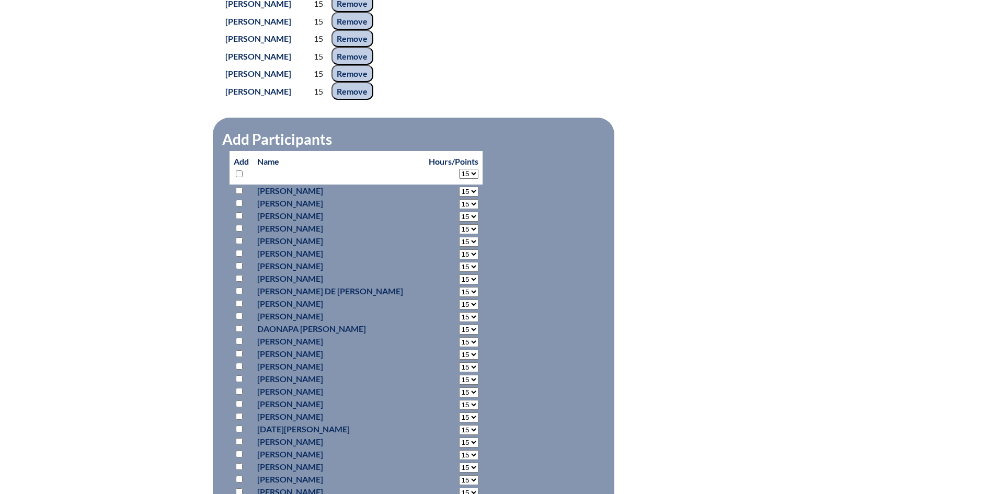
select select "15"
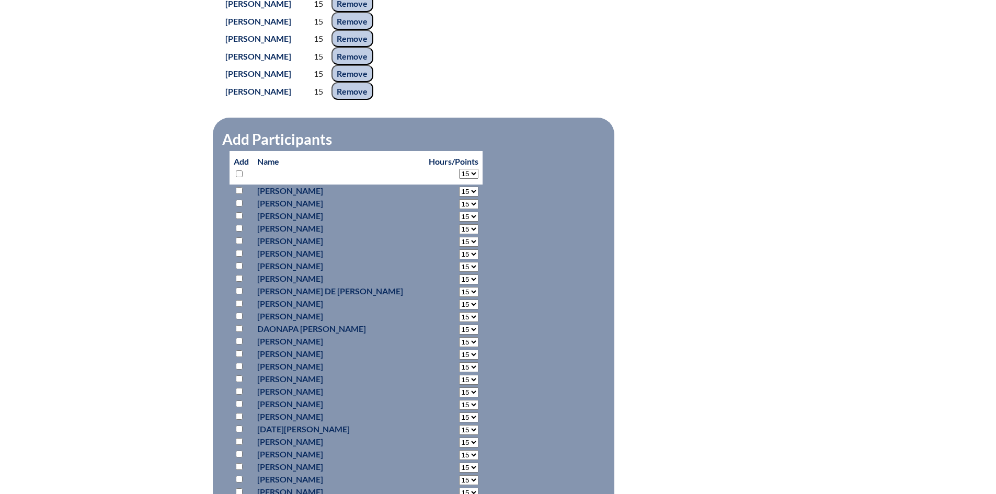
select select "15"
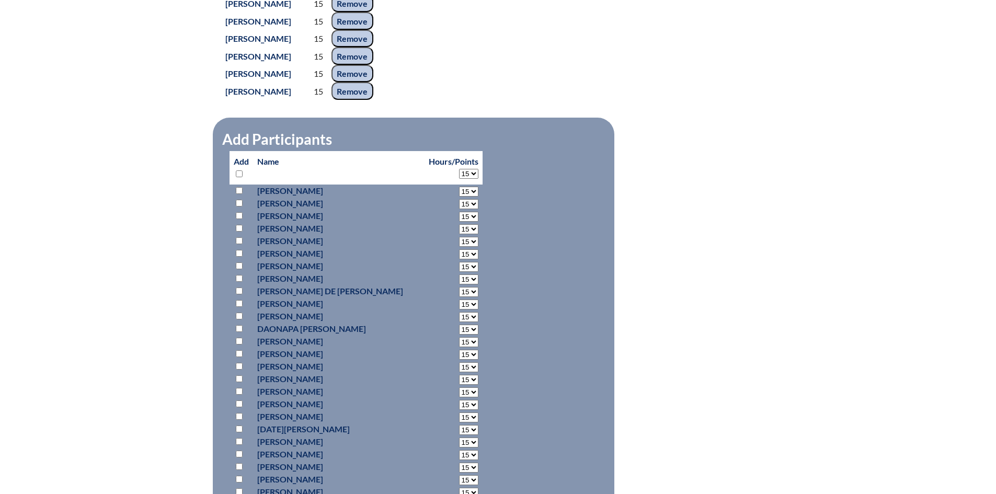
select select "15"
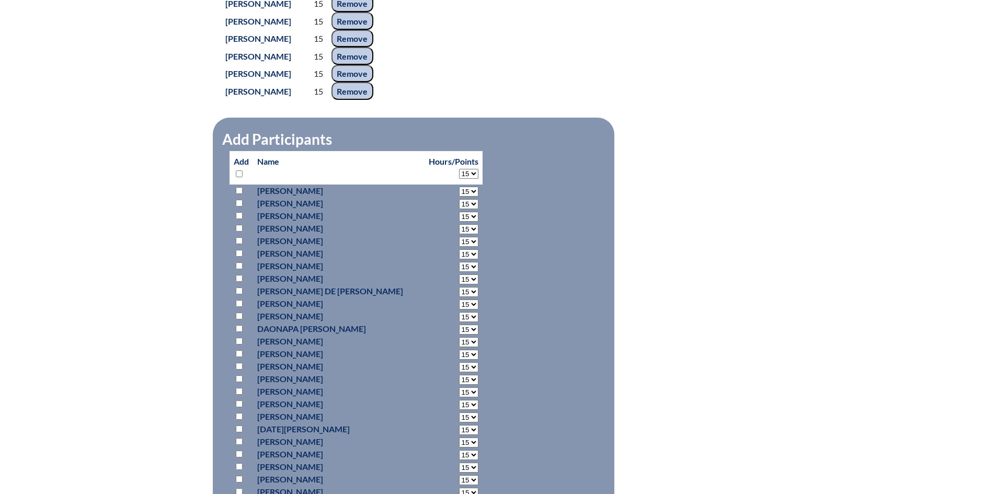
select select "15"
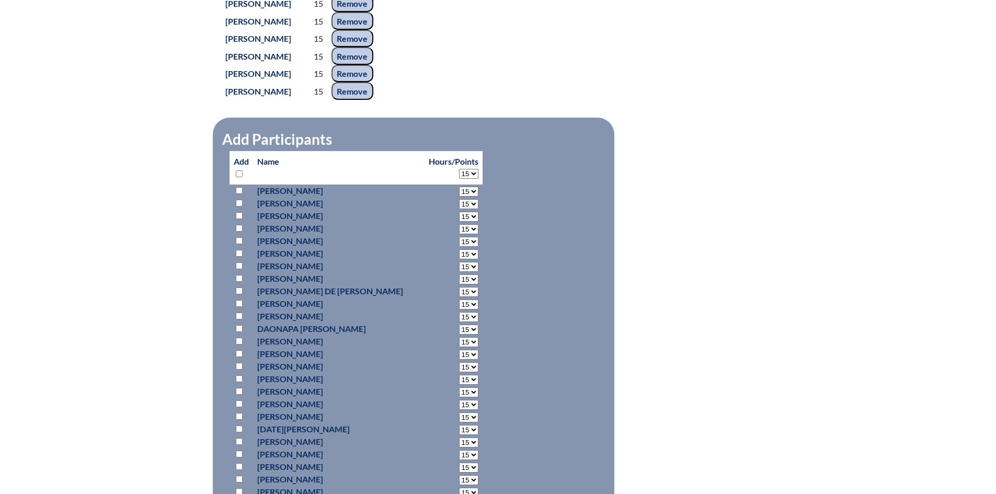
select select "15"
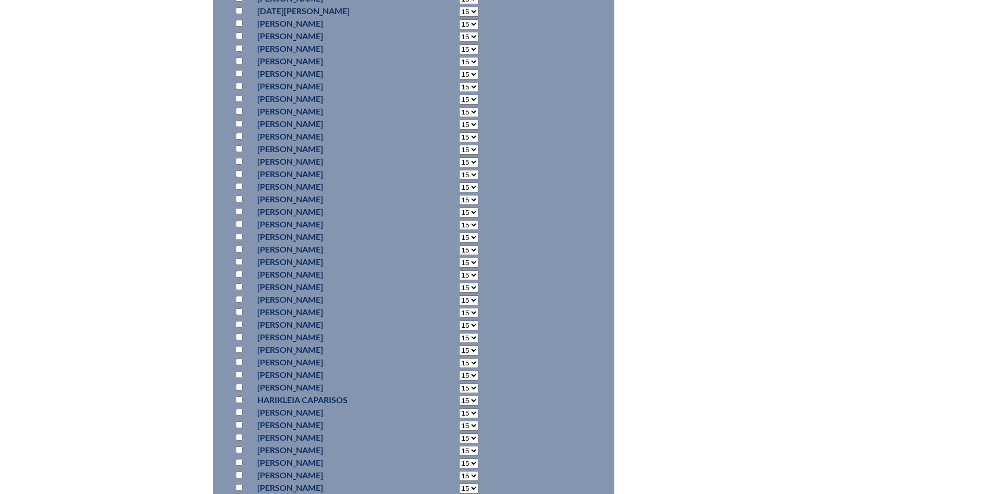
scroll to position [1359, 0]
click at [238, 158] on input "checkbox" at bounding box center [239, 155] width 7 height 7
click at [239, 418] on input "checkbox" at bounding box center [239, 414] width 7 height 7
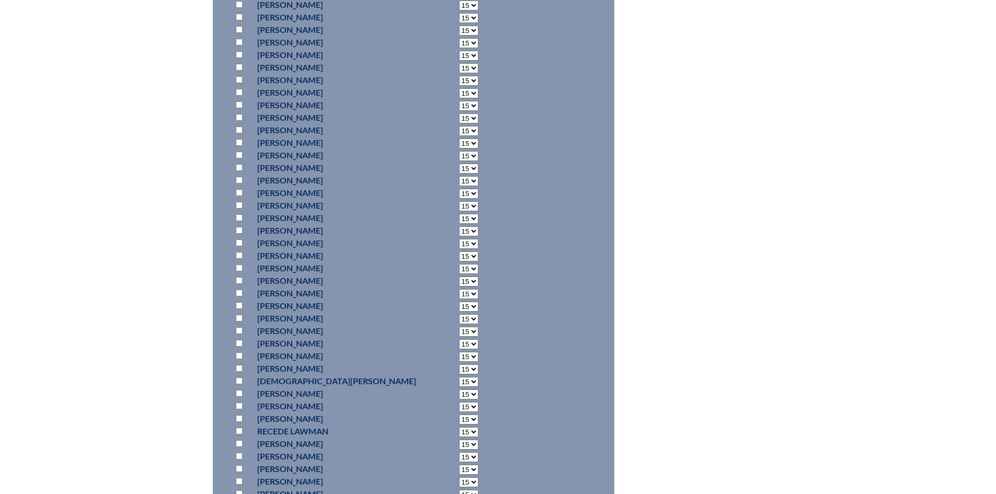
click at [240, 334] on input "checkbox" at bounding box center [239, 330] width 7 height 7
click at [239, 198] on input "checkbox" at bounding box center [239, 194] width 7 height 7
click at [240, 114] on input "checkbox" at bounding box center [239, 111] width 7 height 7
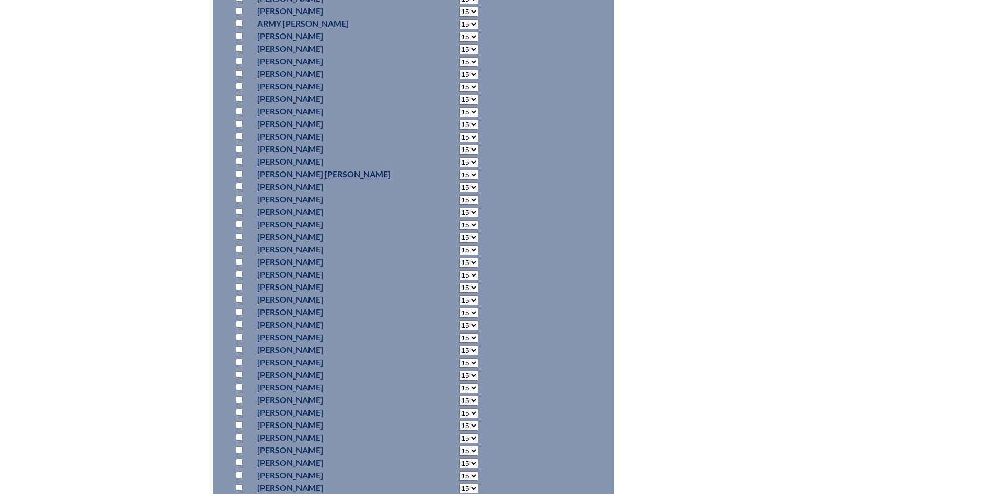
scroll to position [4756, 0]
click at [238, 411] on input "checkbox" at bounding box center [239, 408] width 7 height 7
click at [239, 342] on input "checkbox" at bounding box center [239, 339] width 7 height 7
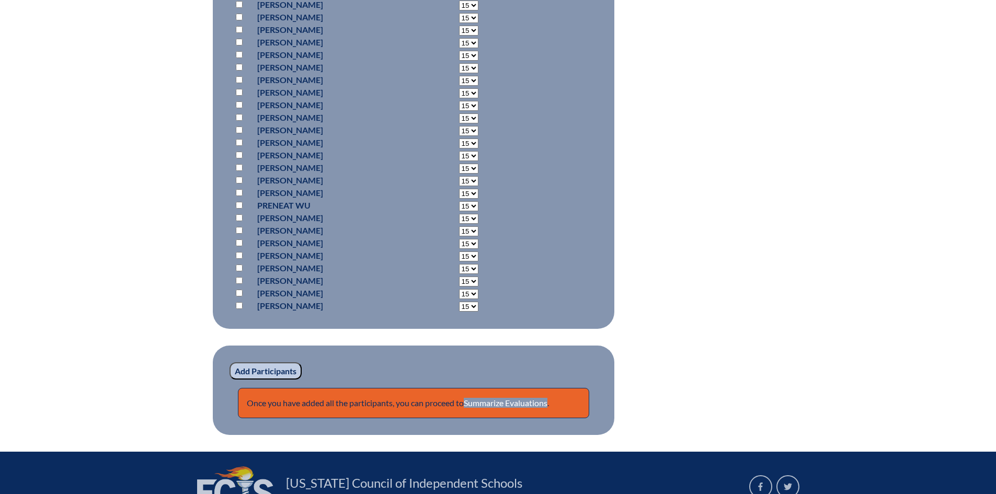
scroll to position [7167, 0]
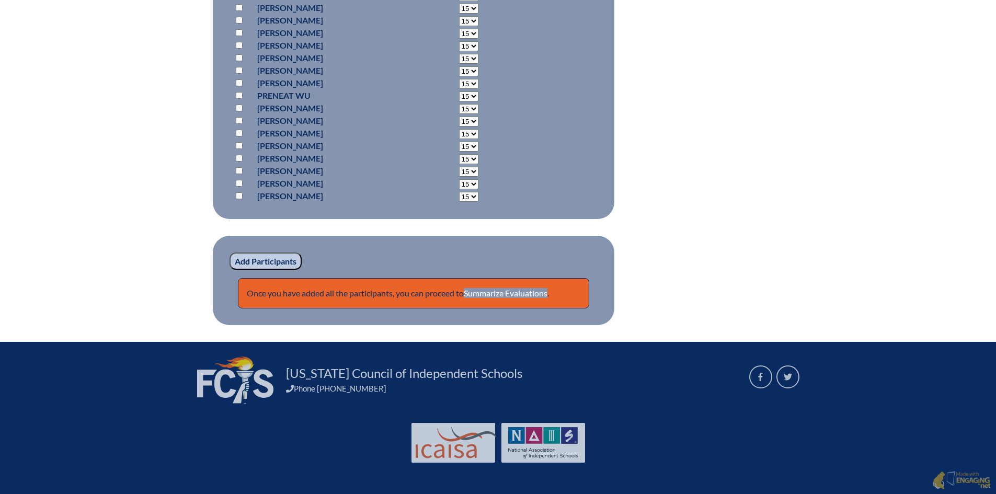
click at [272, 262] on input "Add Participants" at bounding box center [265, 261] width 72 height 18
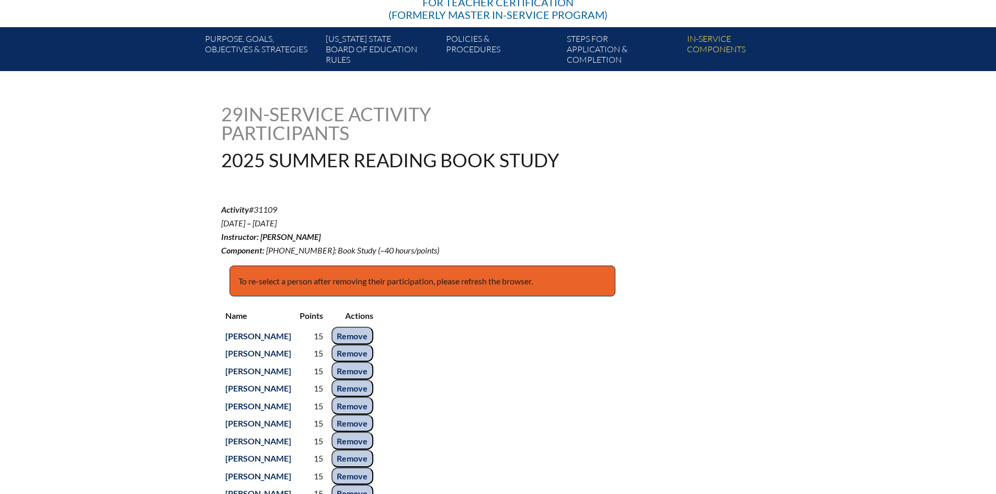
scroll to position [764, 0]
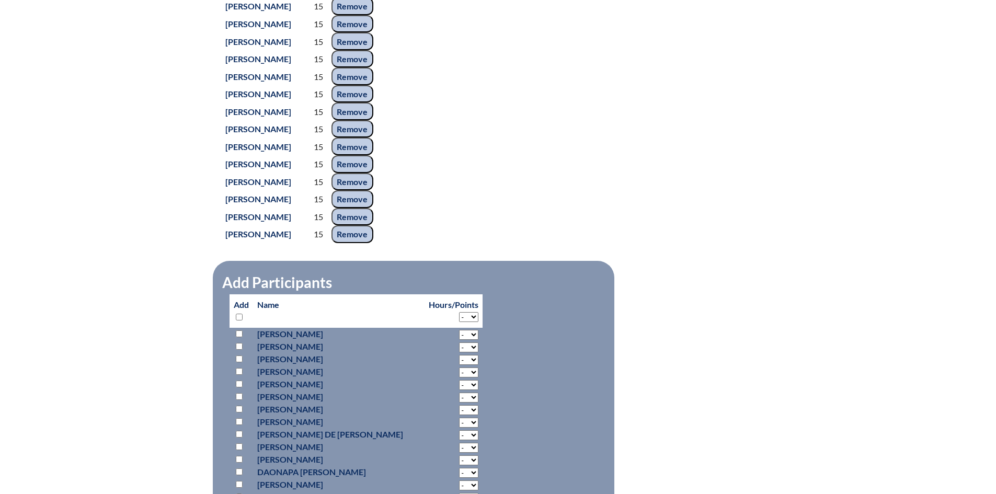
click at [459, 322] on select "- 2 3 4 5 6 7 8 9 10 11 12 13 14 15 16 17 18" at bounding box center [468, 317] width 19 height 10
select select "15"
click at [459, 322] on select "- 2 3 4 5 6 7 8 9 10 11 12 13 14 15 16 17 18" at bounding box center [468, 317] width 19 height 10
select select "15"
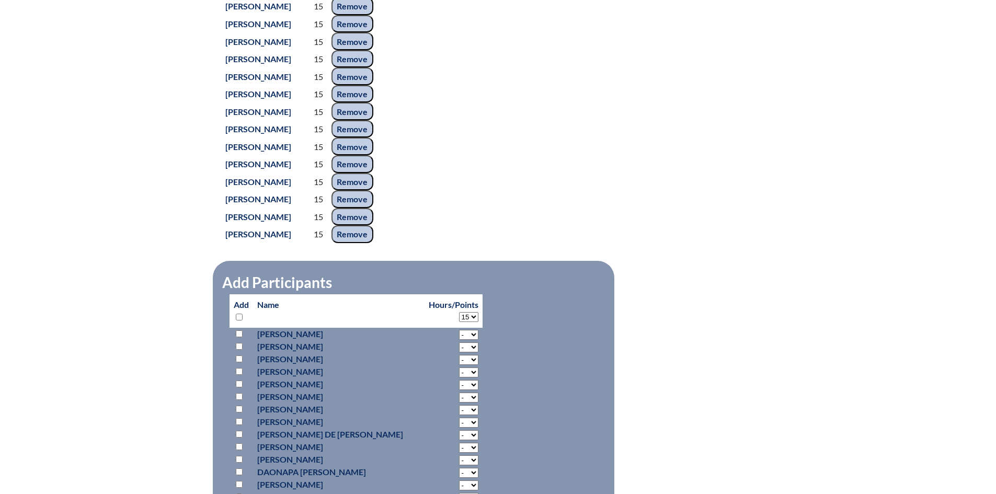
select select "15"
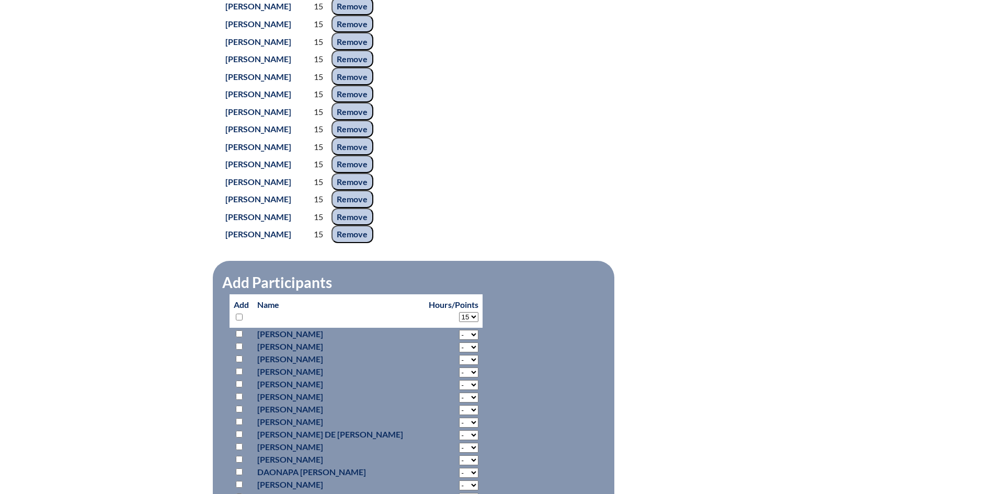
select select "15"
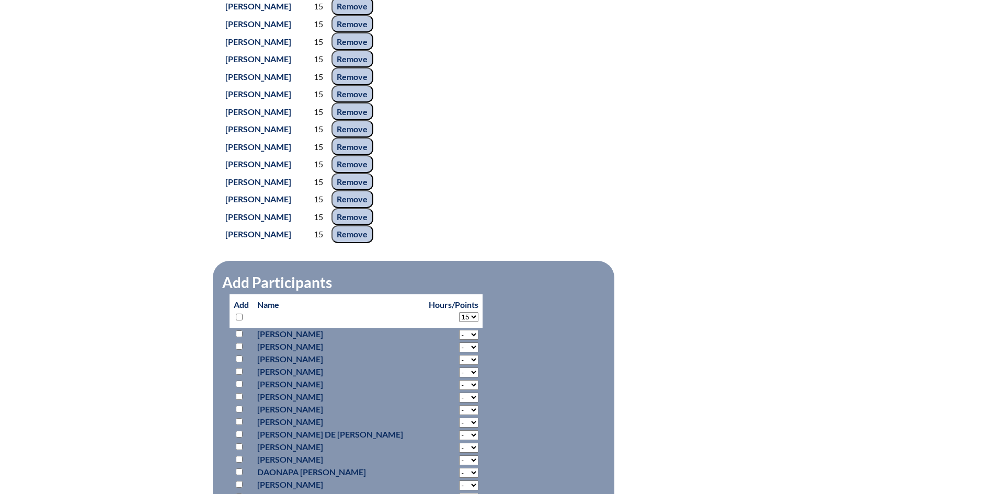
select select "15"
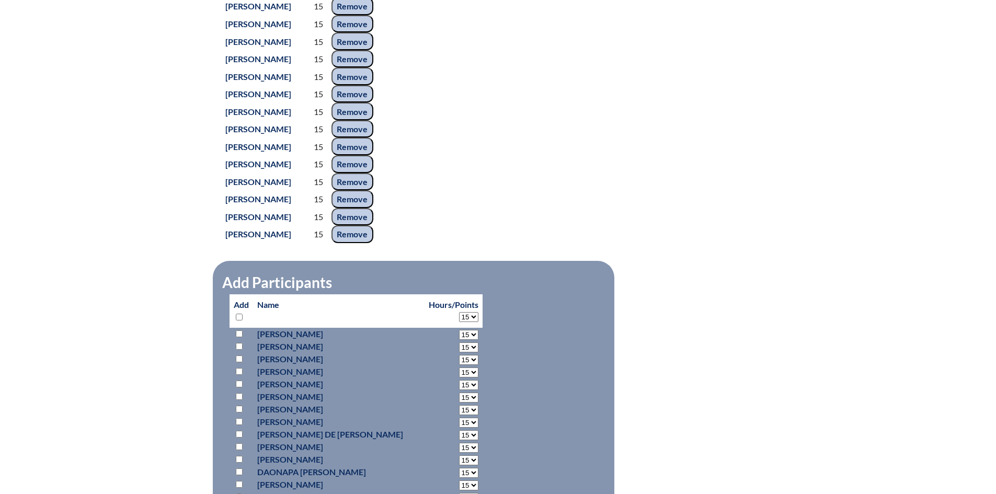
select select "15"
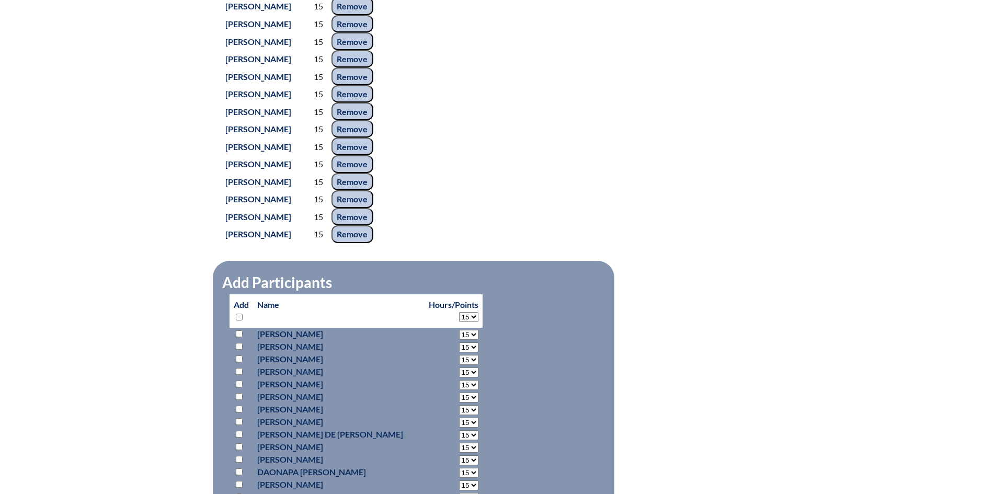
select select "15"
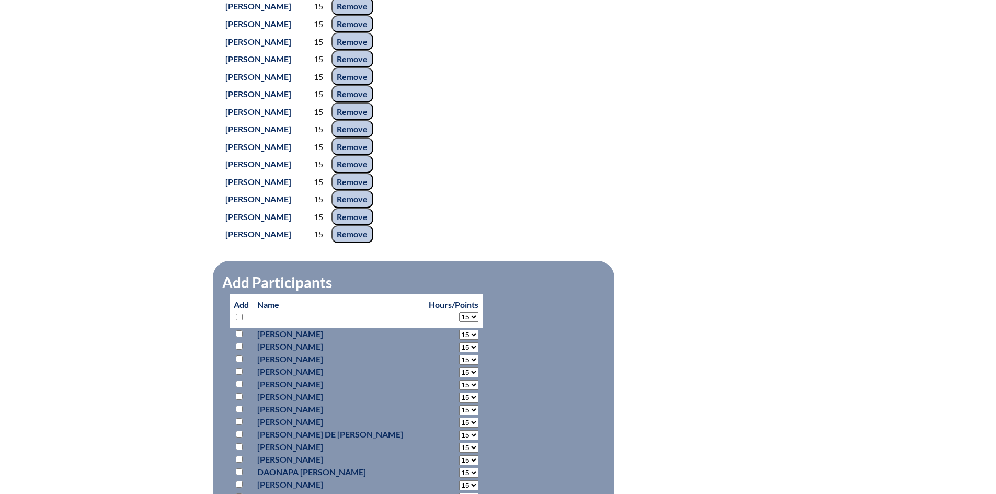
select select "15"
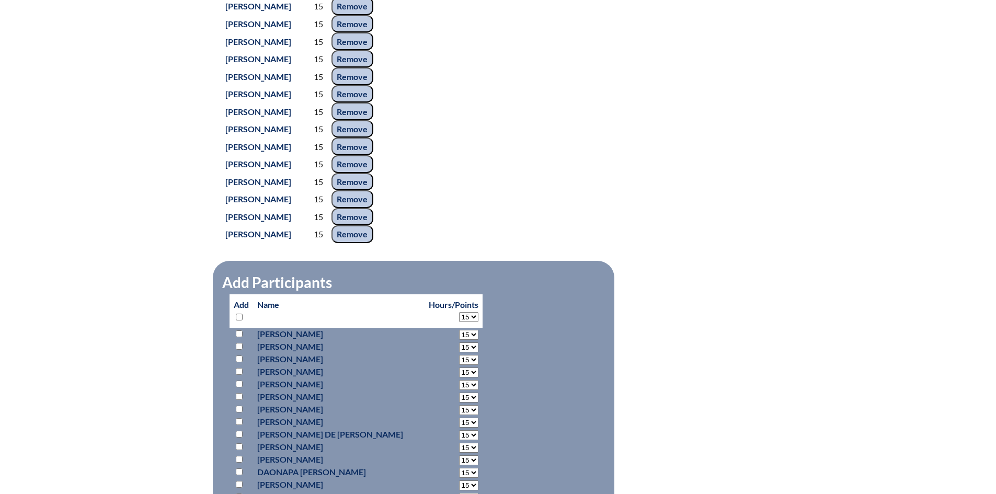
select select "15"
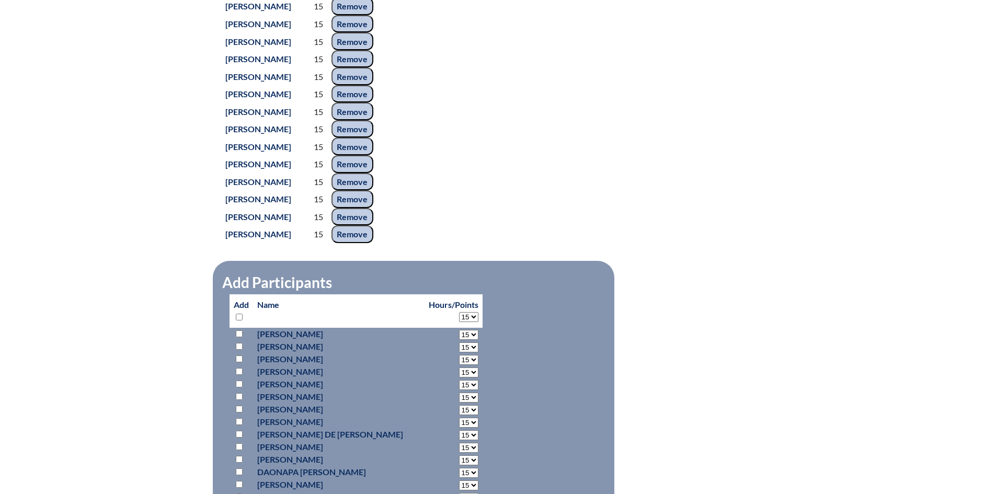
select select "15"
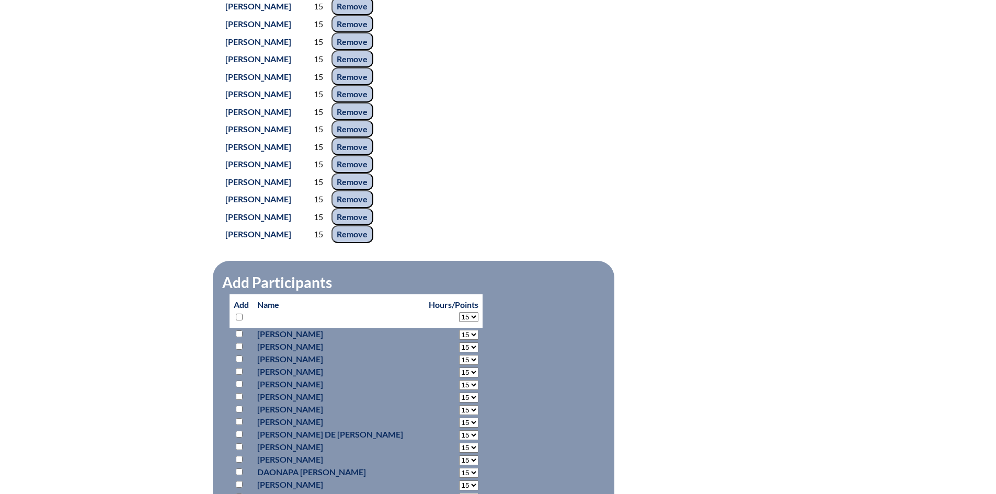
select select "15"
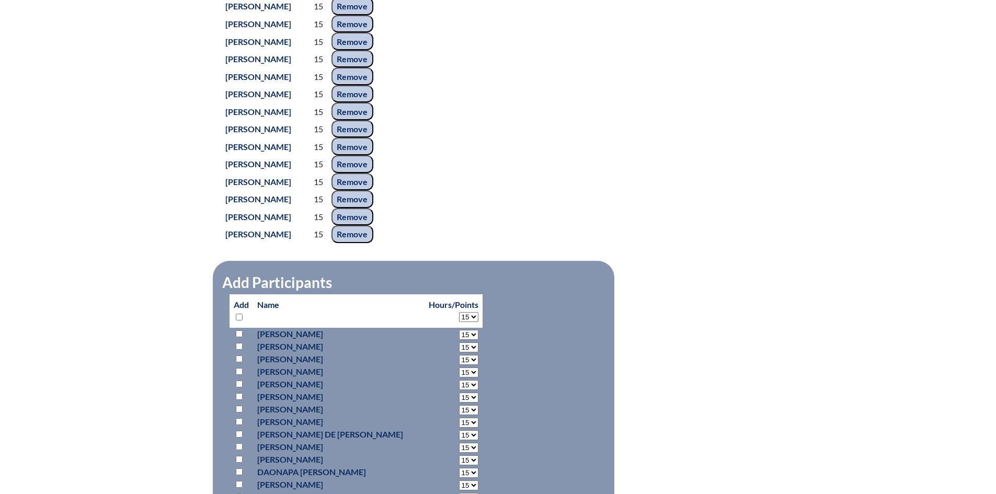
select select "15"
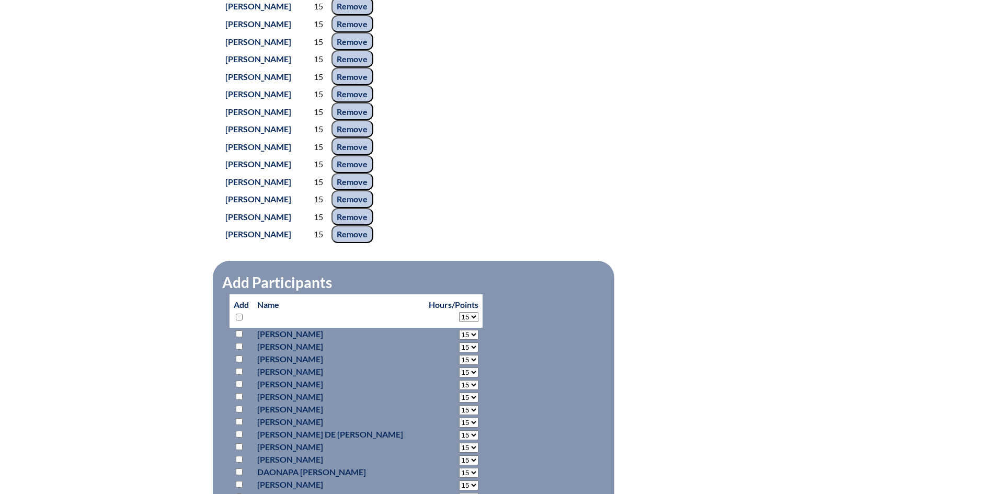
select select "15"
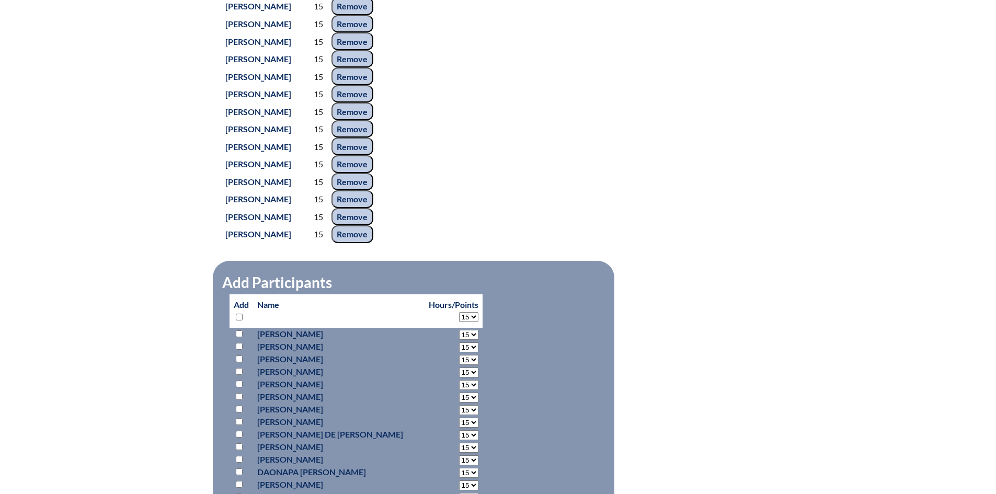
select select "15"
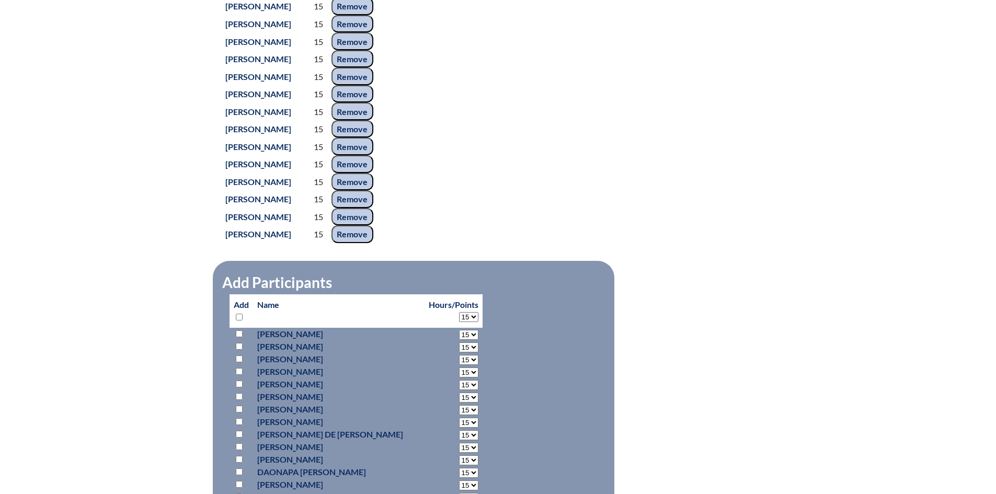
select select "15"
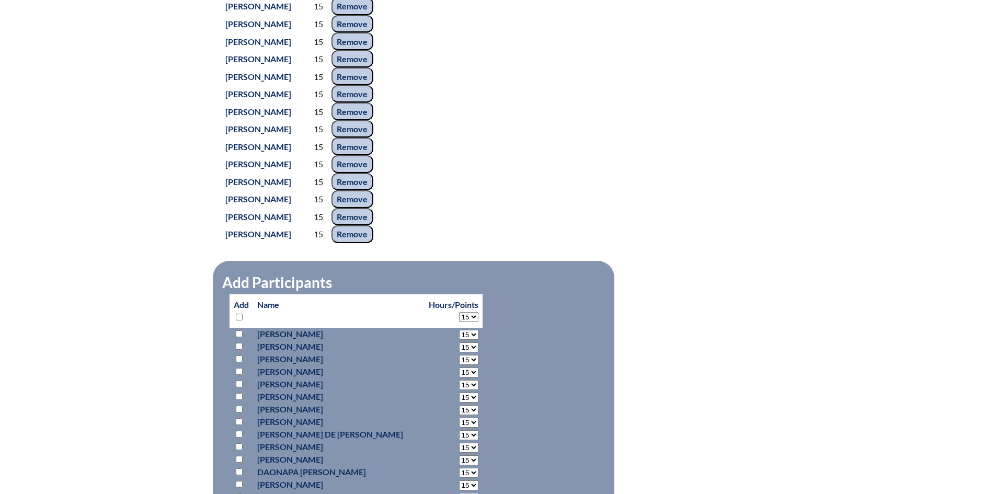
select select "15"
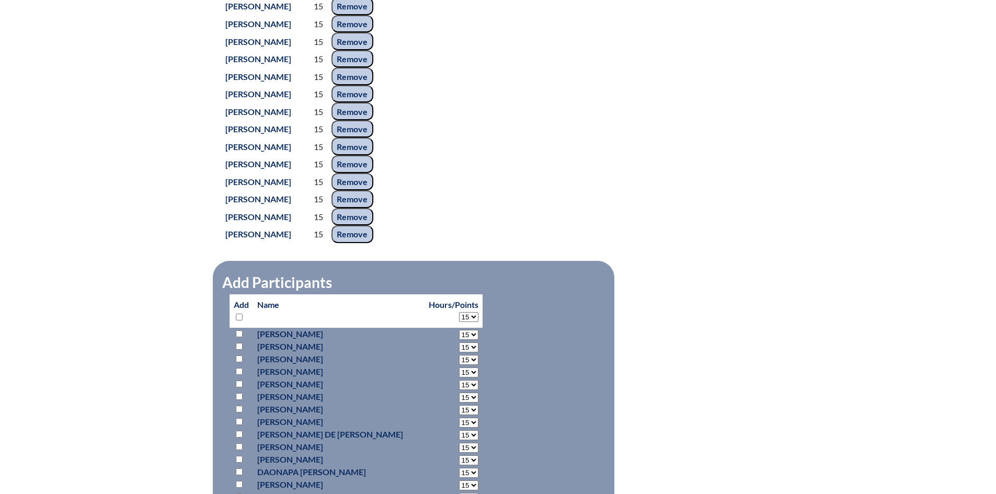
select select "15"
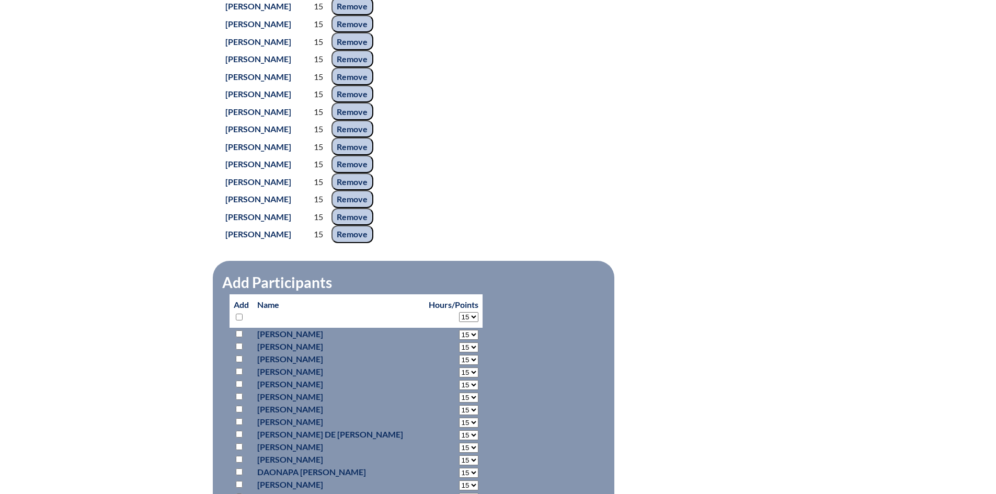
select select "15"
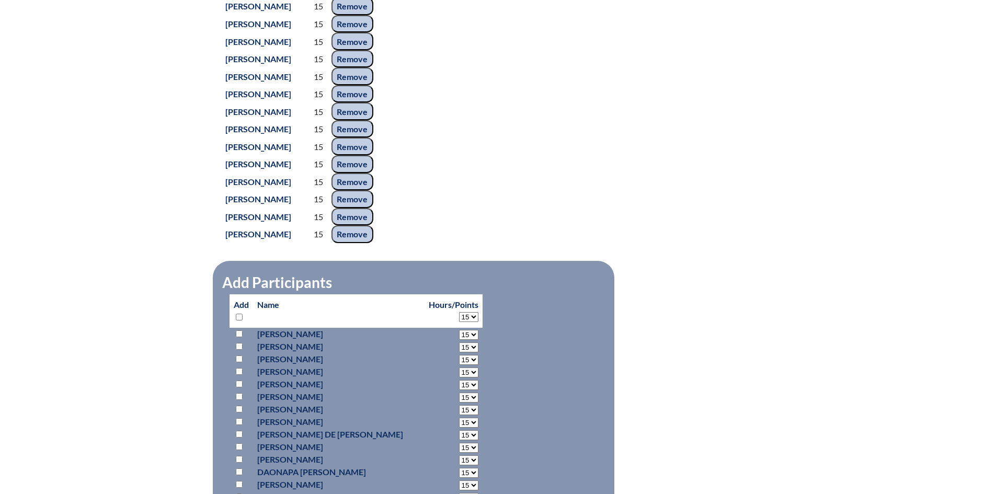
select select "15"
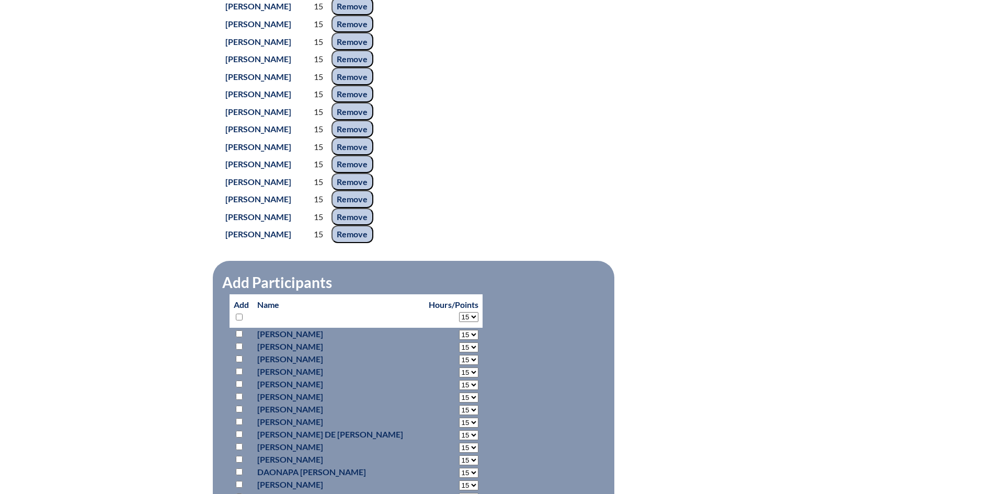
select select "15"
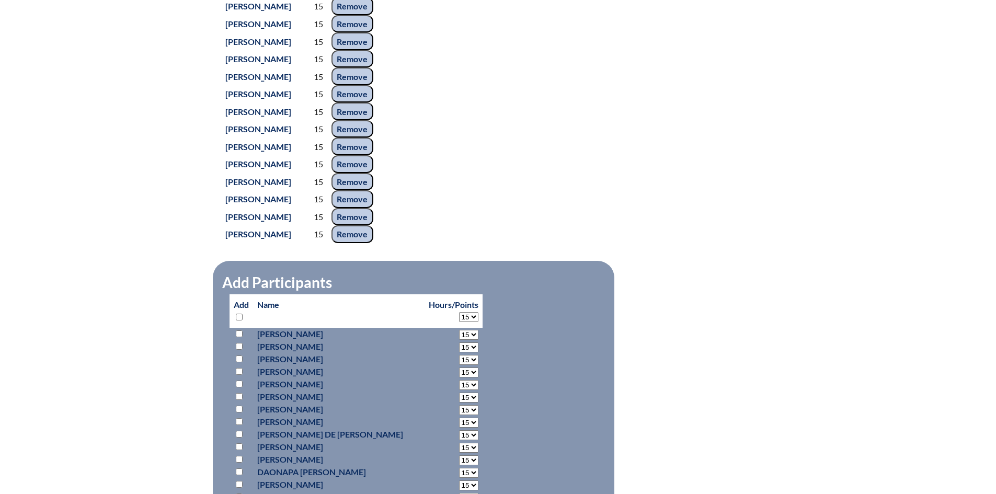
select select "15"
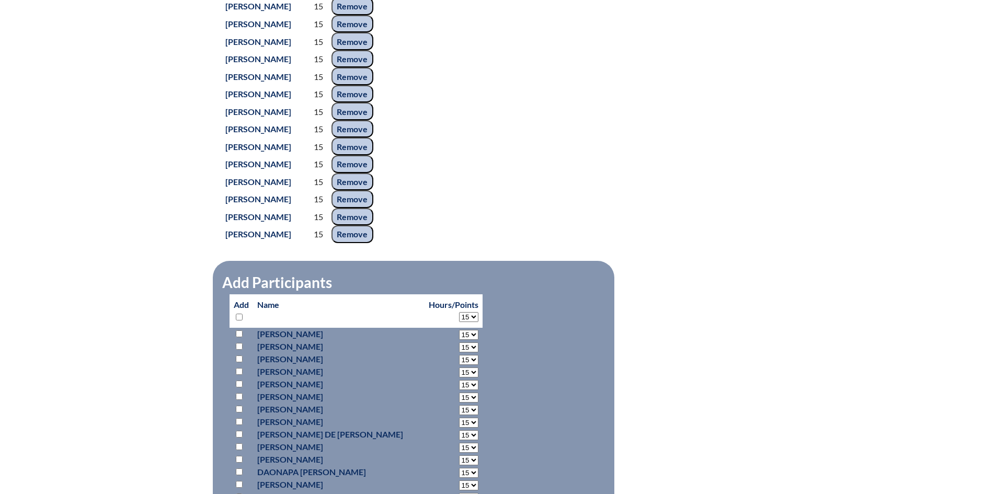
select select "15"
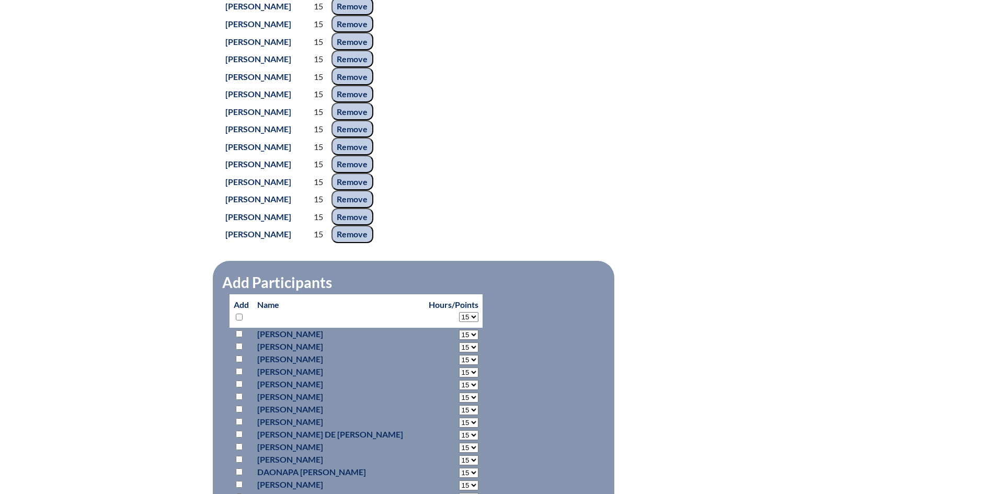
select select "15"
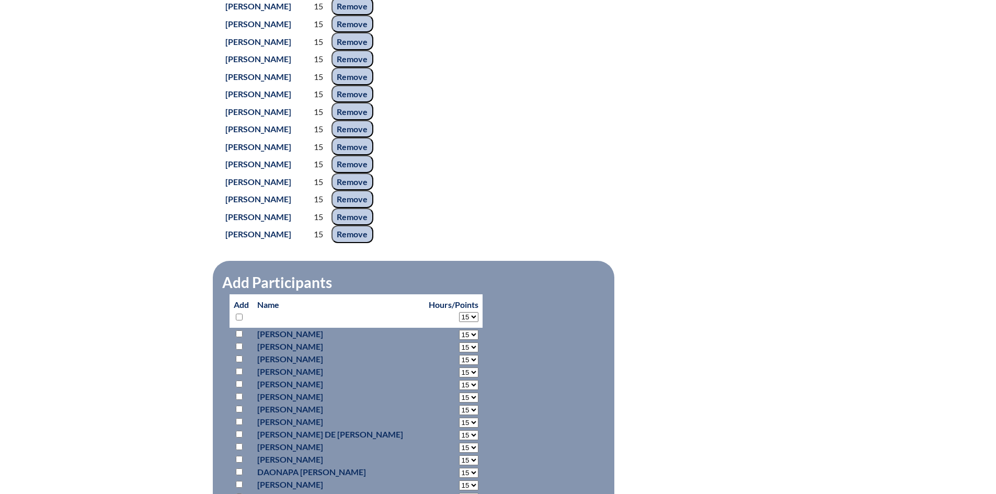
select select "15"
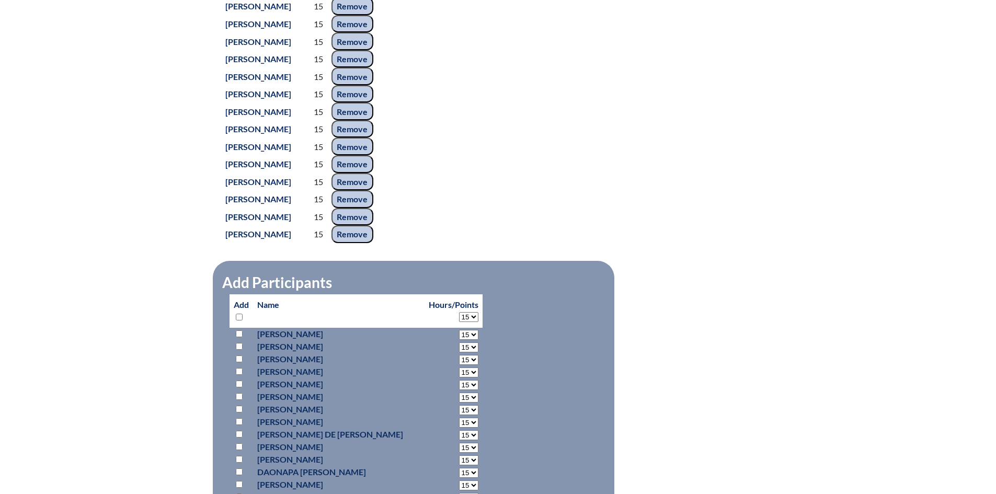
select select "15"
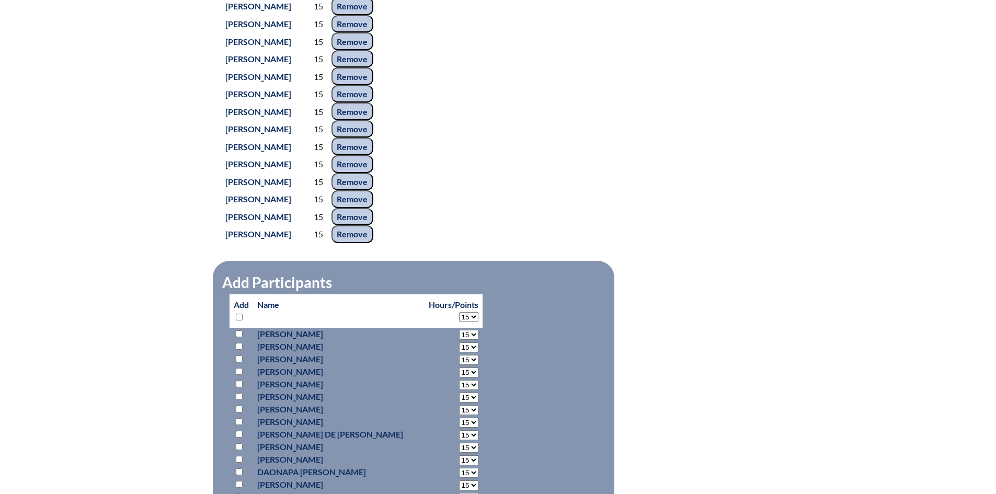
select select "15"
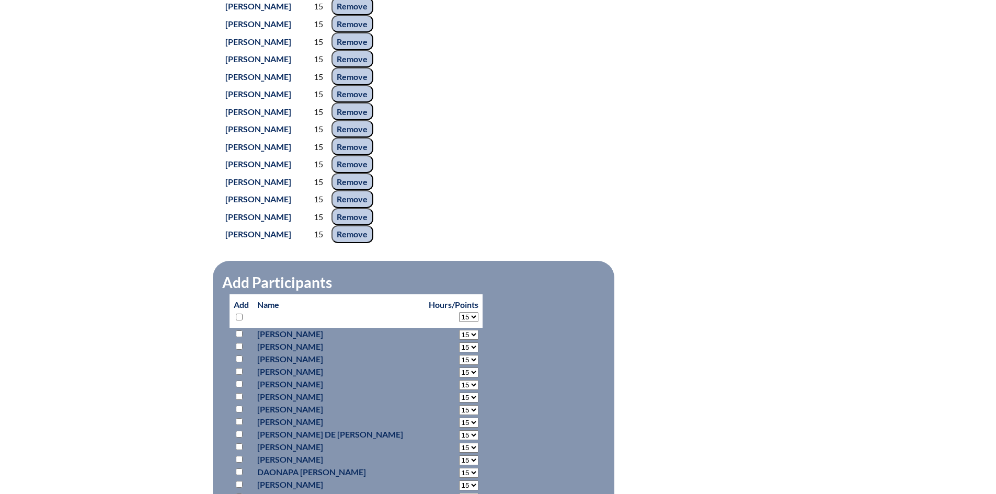
select select "15"
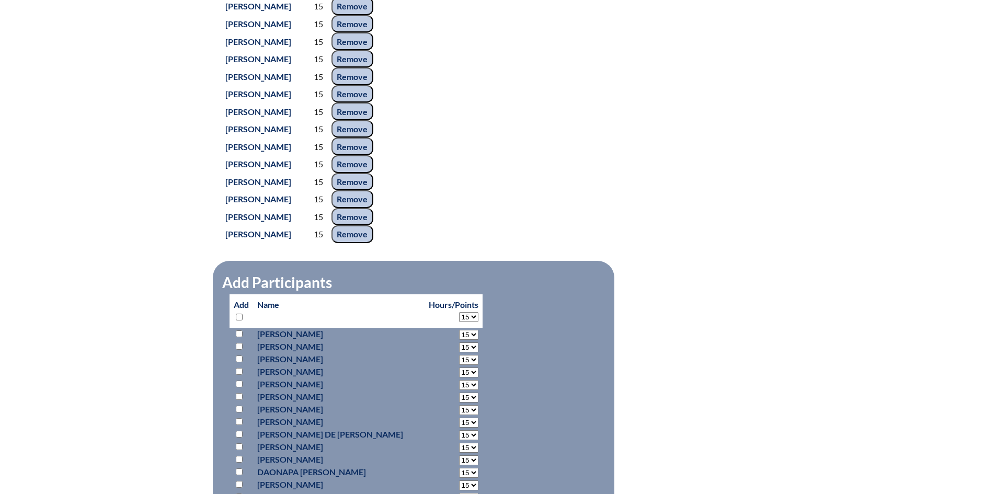
select select "15"
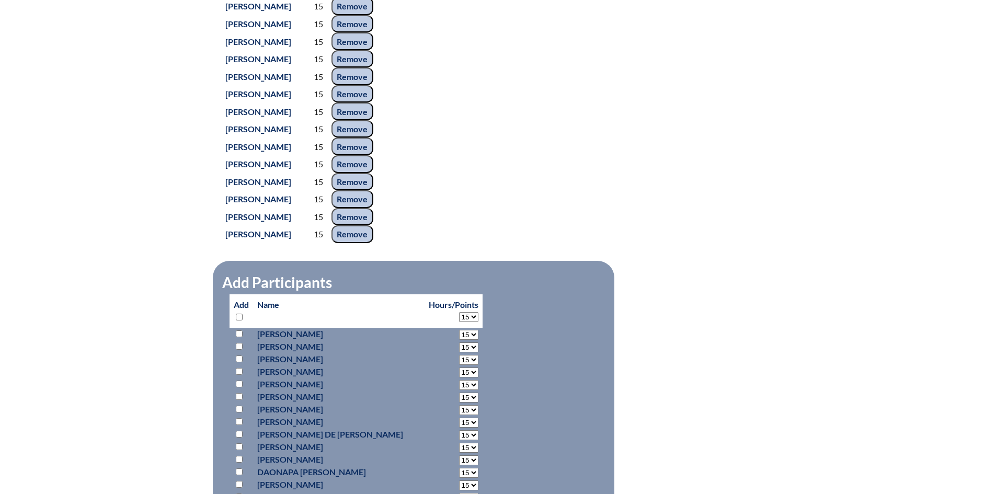
select select "15"
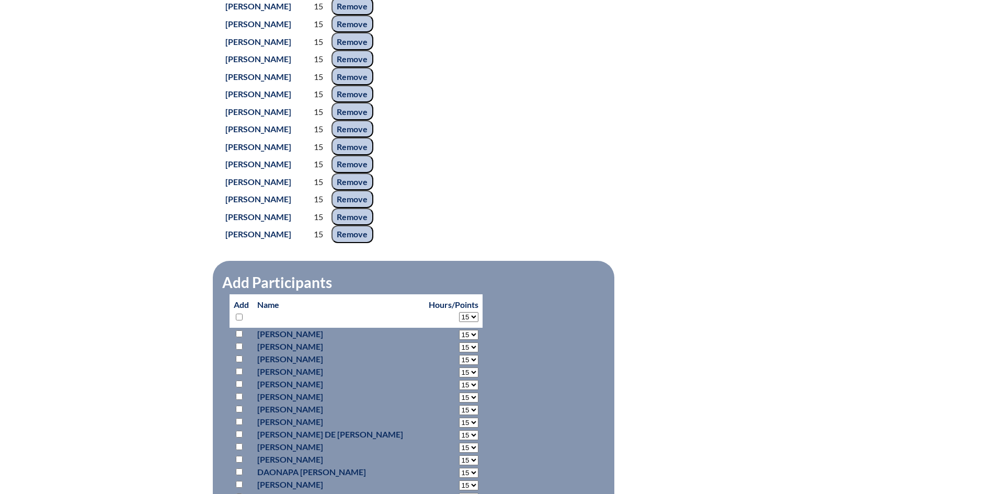
select select "15"
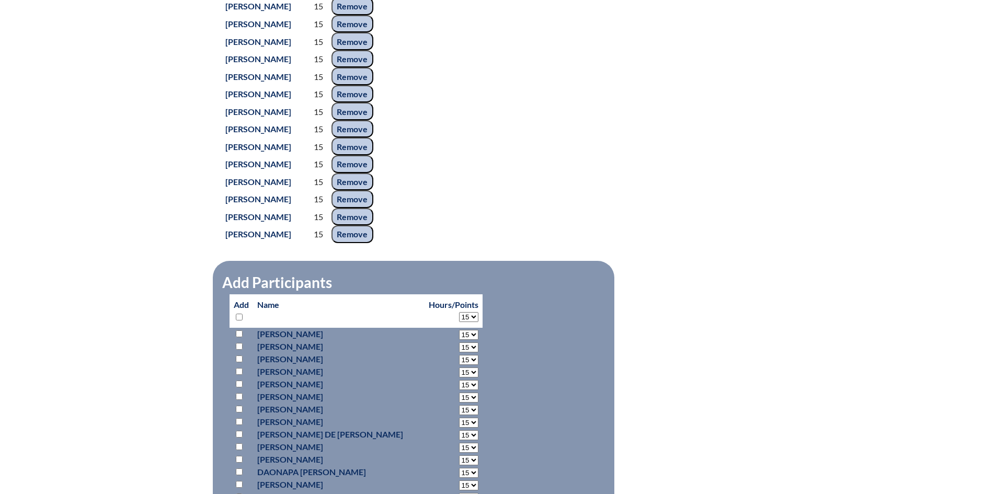
select select "15"
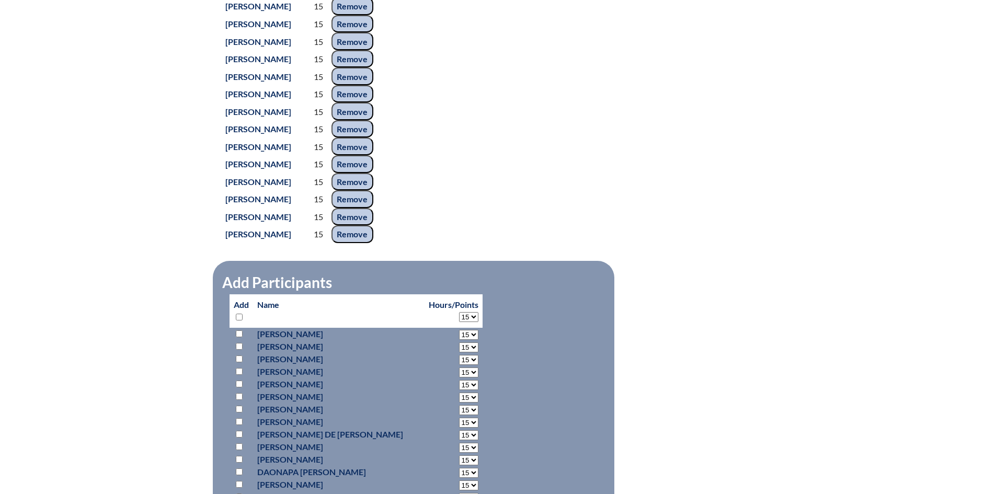
select select "15"
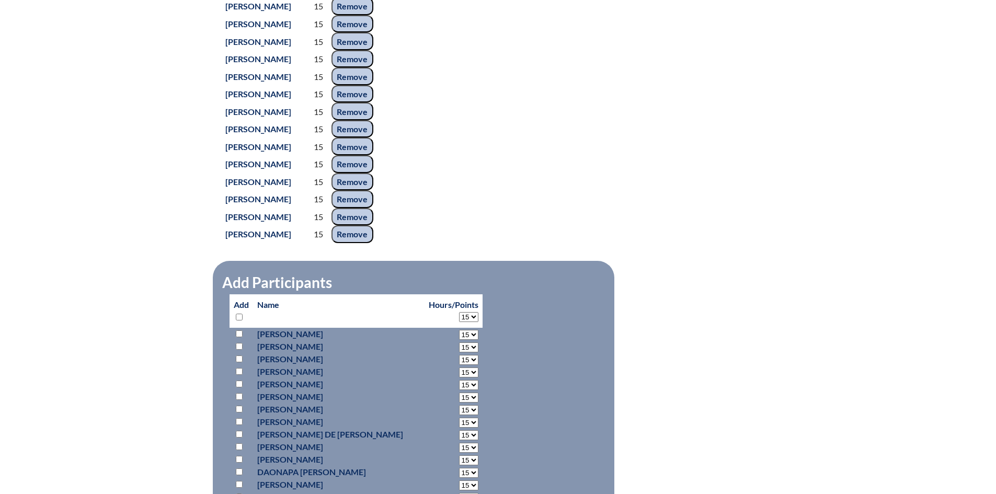
select select "15"
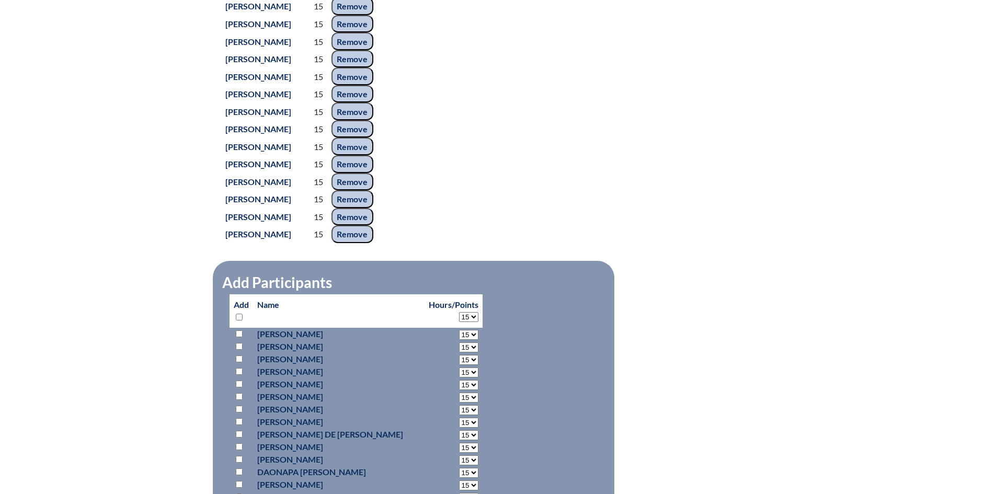
select select "15"
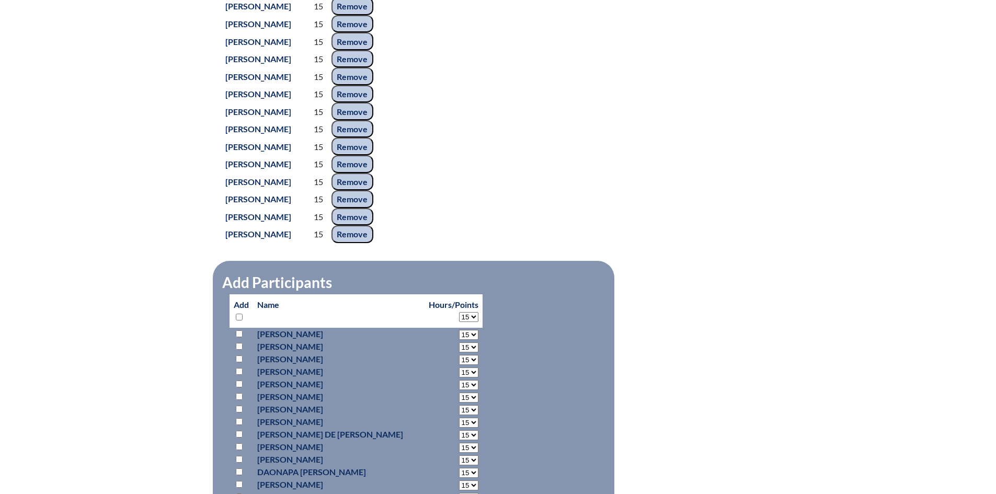
select select "15"
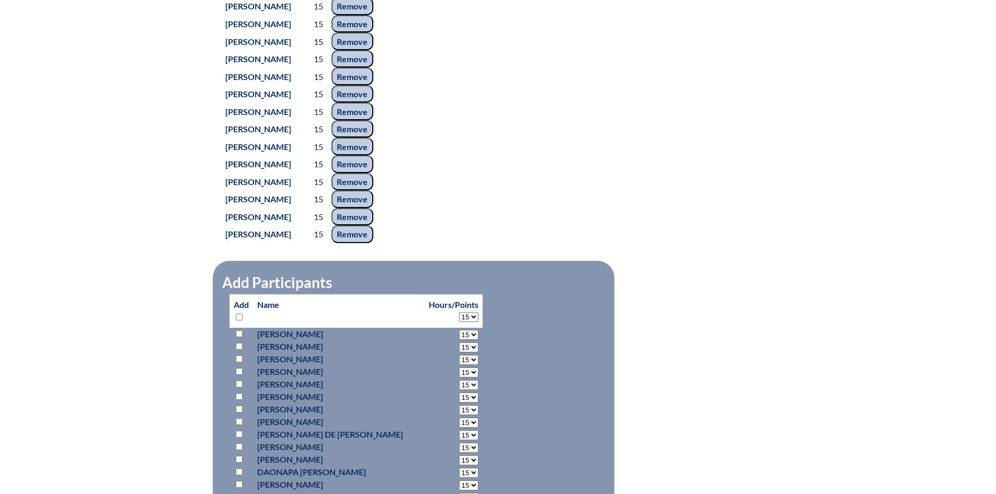
select select "15"
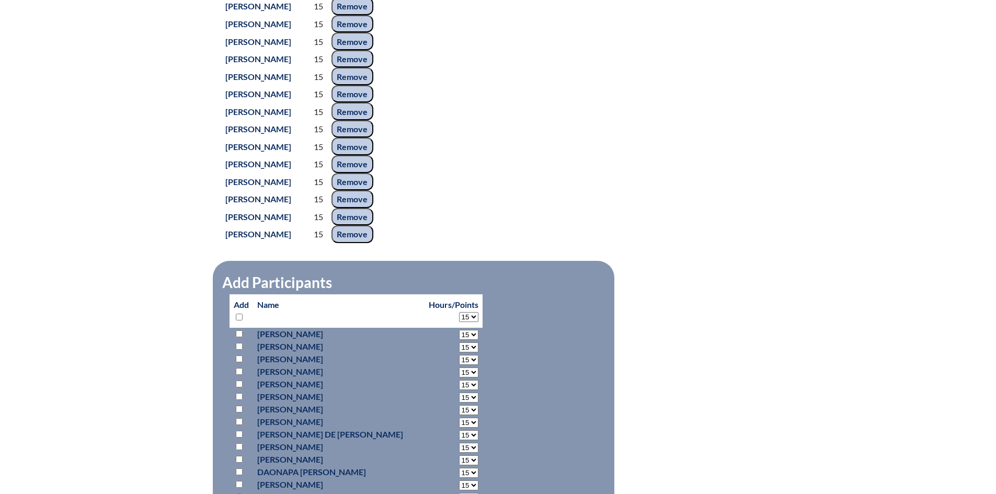
select select "15"
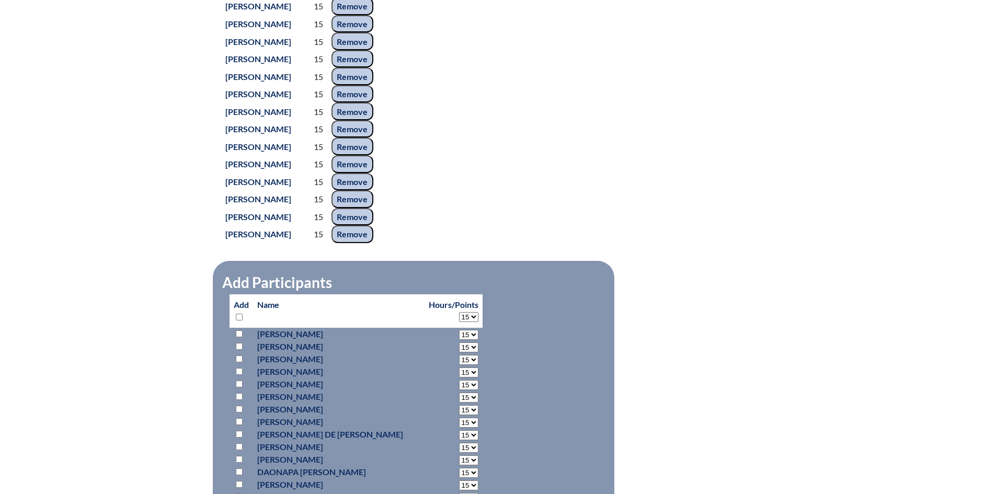
select select "15"
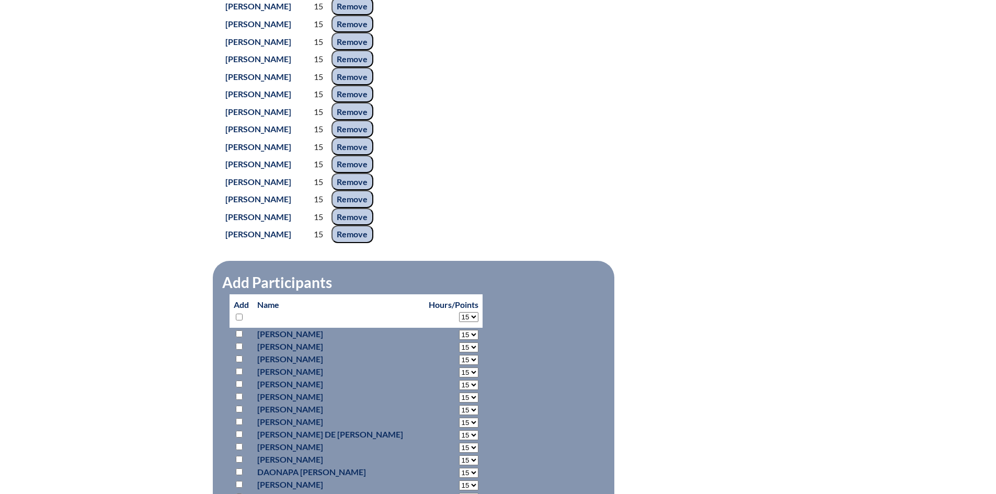
select select "15"
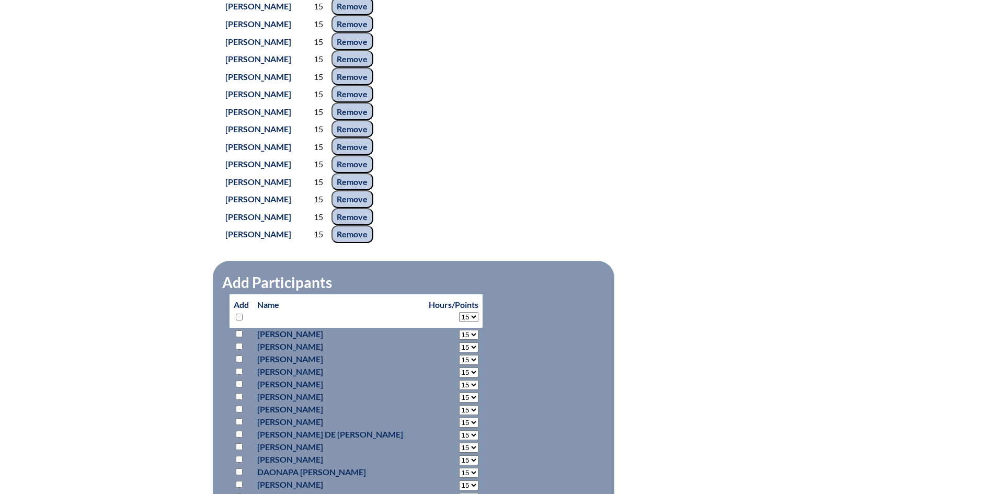
select select "15"
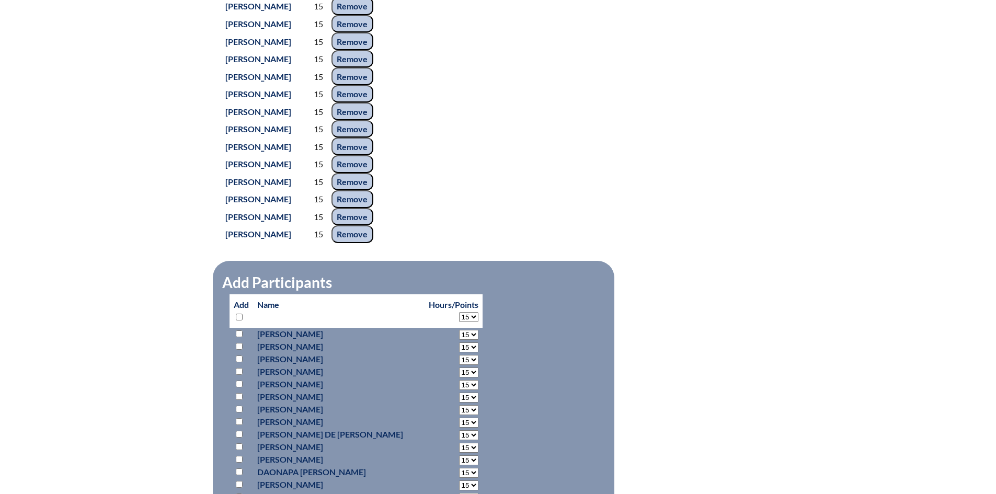
select select "15"
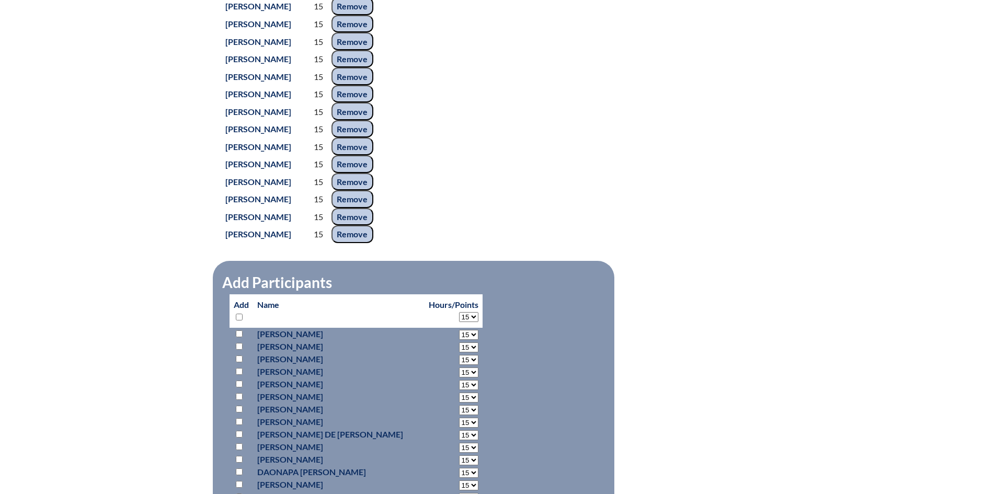
select select "15"
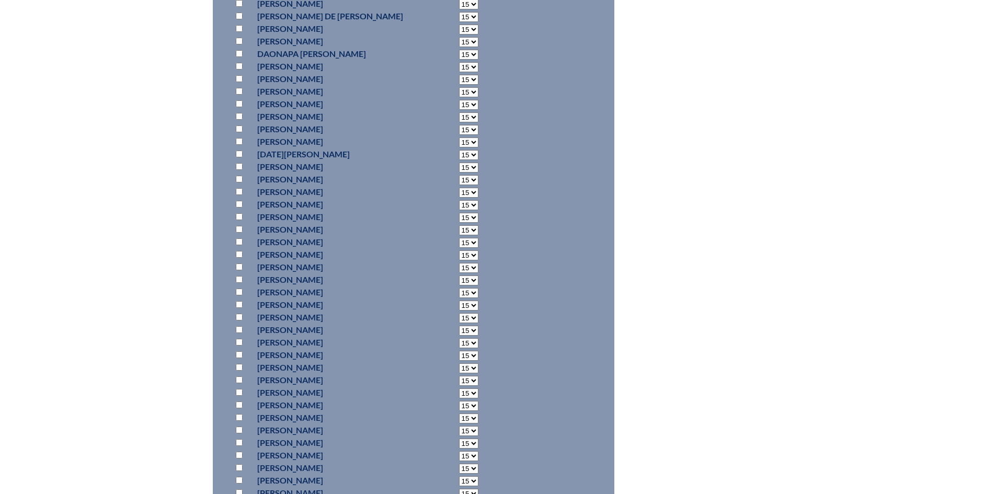
scroll to position [1443, 0]
click at [238, 322] on input "checkbox" at bounding box center [239, 319] width 7 height 7
click at [241, 281] on input "checkbox" at bounding box center [239, 277] width 7 height 7
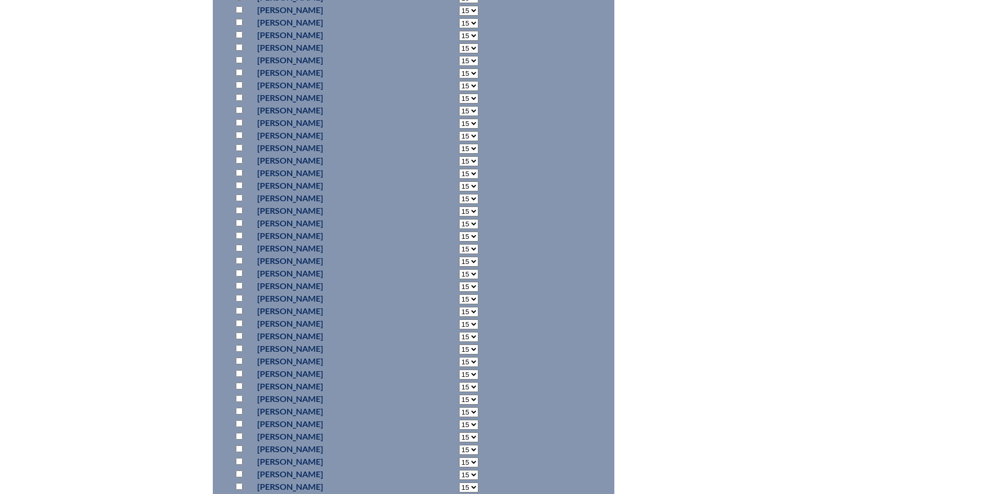
click at [239, 364] on input "checkbox" at bounding box center [239, 360] width 7 height 7
click at [240, 84] on input "checkbox" at bounding box center [239, 80] width 7 height 7
drag, startPoint x: 242, startPoint y: 230, endPoint x: 246, endPoint y: 227, distance: 5.6
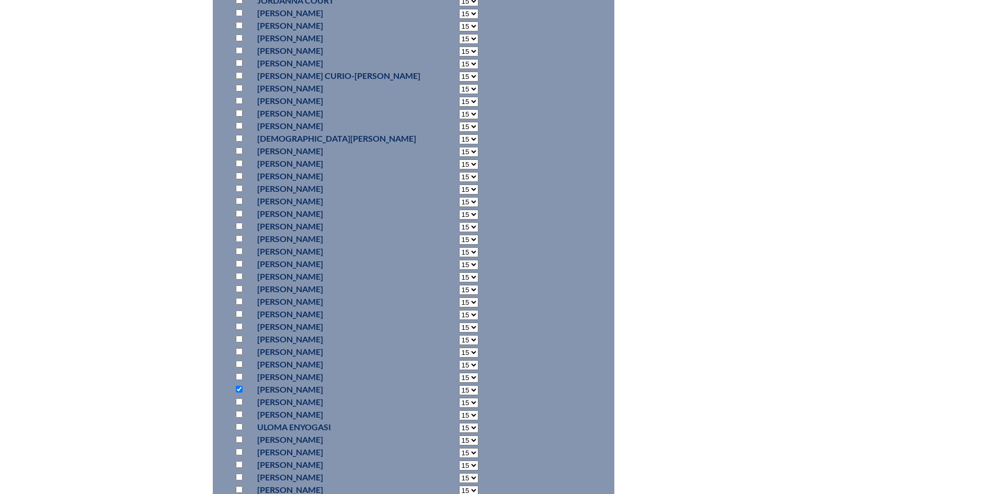
click at [242, 217] on input "checkbox" at bounding box center [239, 213] width 7 height 7
click at [240, 311] on input "checkbox" at bounding box center [239, 307] width 7 height 7
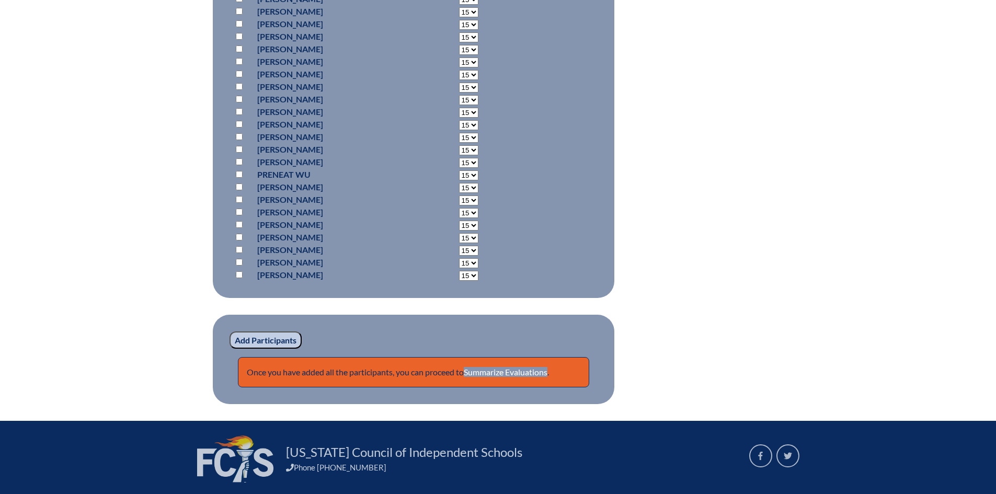
scroll to position [7202, 0]
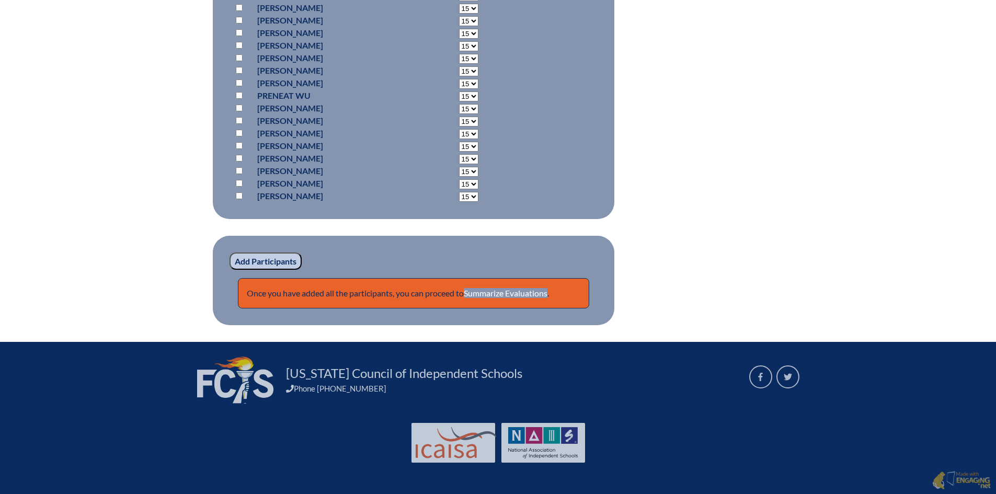
drag, startPoint x: 284, startPoint y: 257, endPoint x: 276, endPoint y: 250, distance: 10.4
click at [281, 256] on input "Add Participants" at bounding box center [265, 261] width 72 height 18
